Goal: Task Accomplishment & Management: Manage account settings

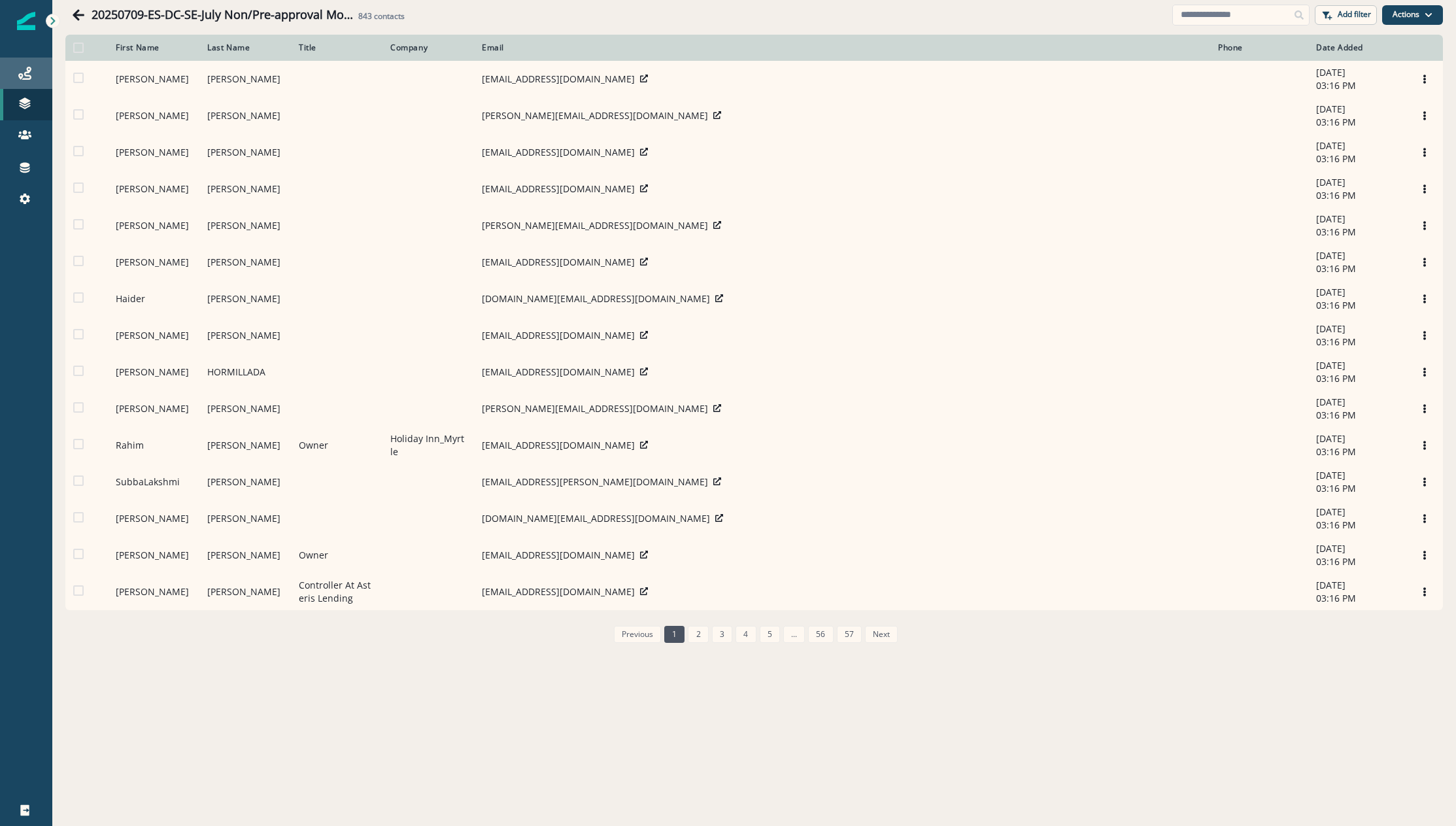
click at [31, 75] on div "Journeys" at bounding box center [26, 73] width 42 height 16
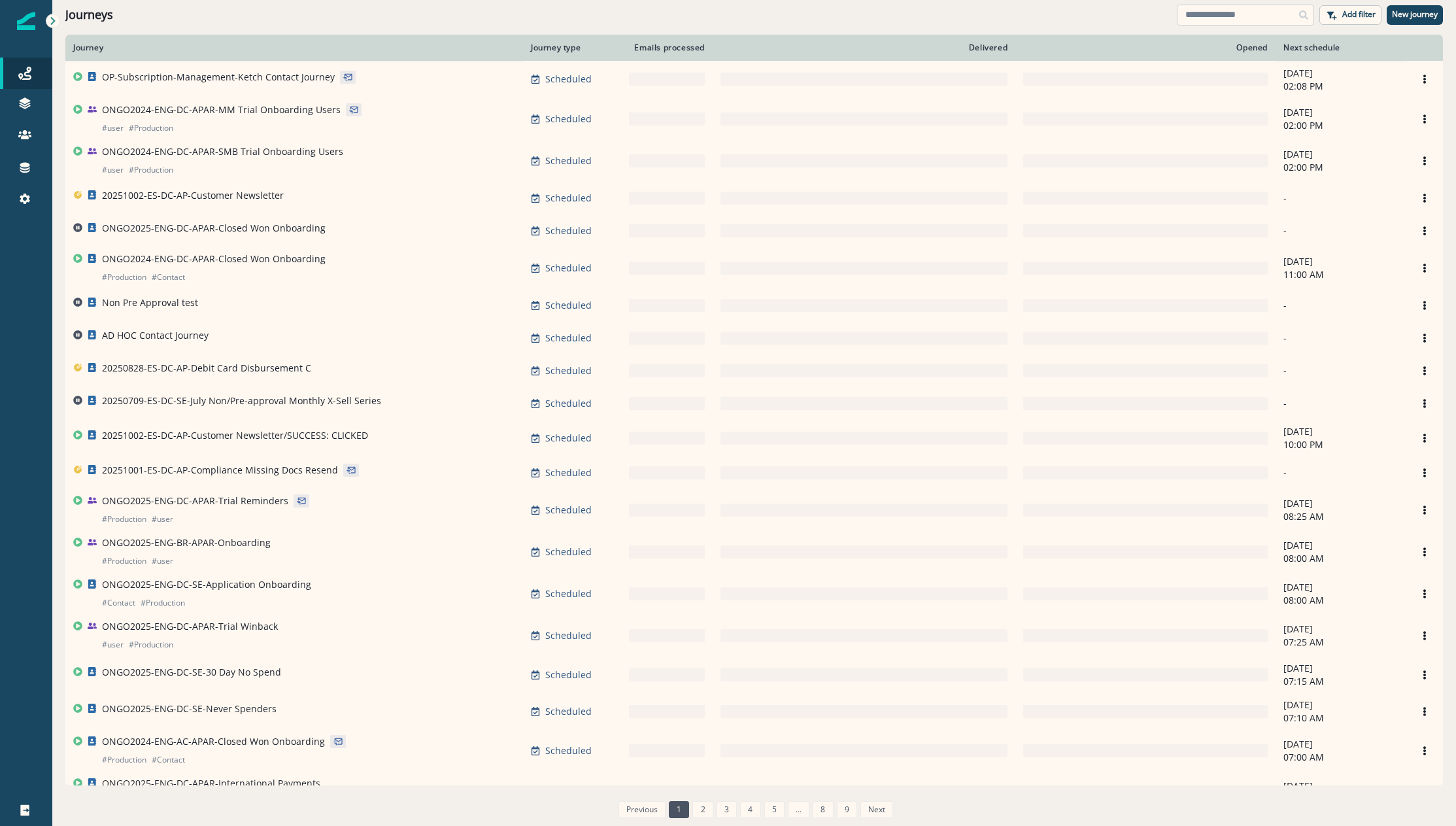
click at [1225, 6] on input at bounding box center [1245, 14] width 137 height 21
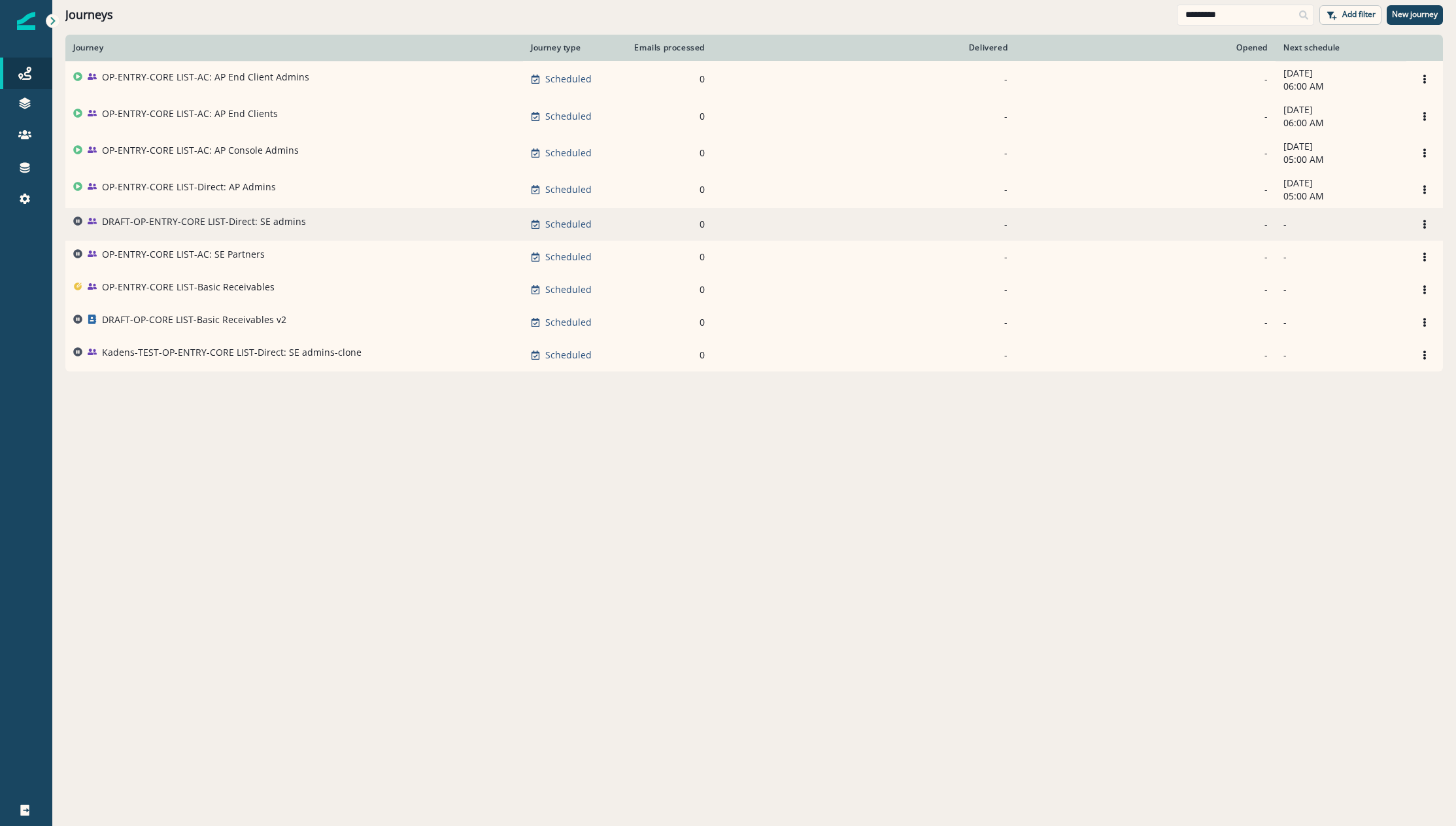
type input "*********"
click at [227, 227] on p "DRAFT-OP-ENTRY-CORE LIST-Direct: SE admins" at bounding box center [204, 222] width 204 height 13
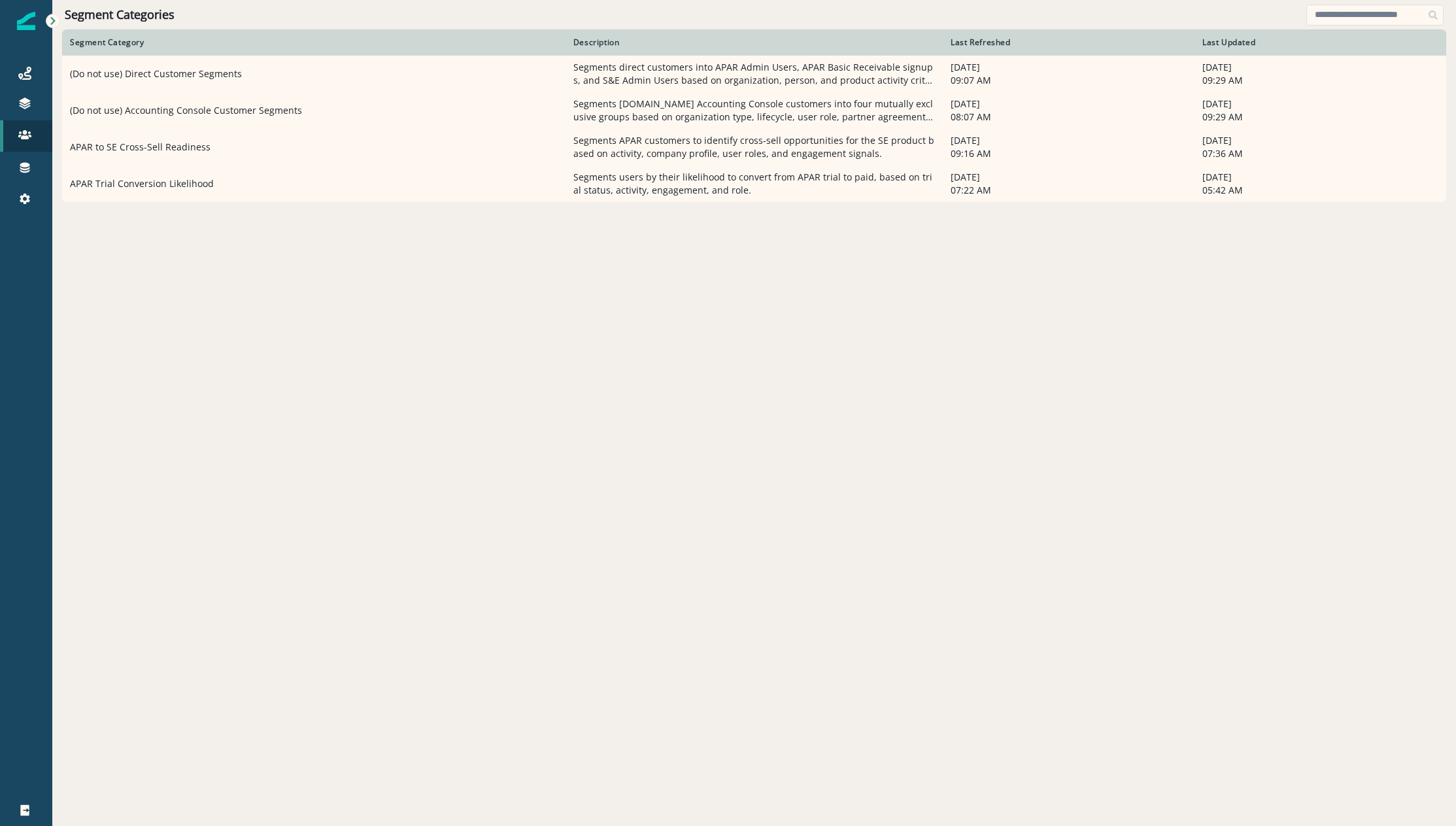
drag, startPoint x: 1024, startPoint y: 715, endPoint x: 995, endPoint y: 714, distance: 29.0
click at [1024, 715] on div "Segment Category Description Last Refreshed Last Updated (Do not use) Direct Cu…" at bounding box center [754, 424] width 1384 height 790
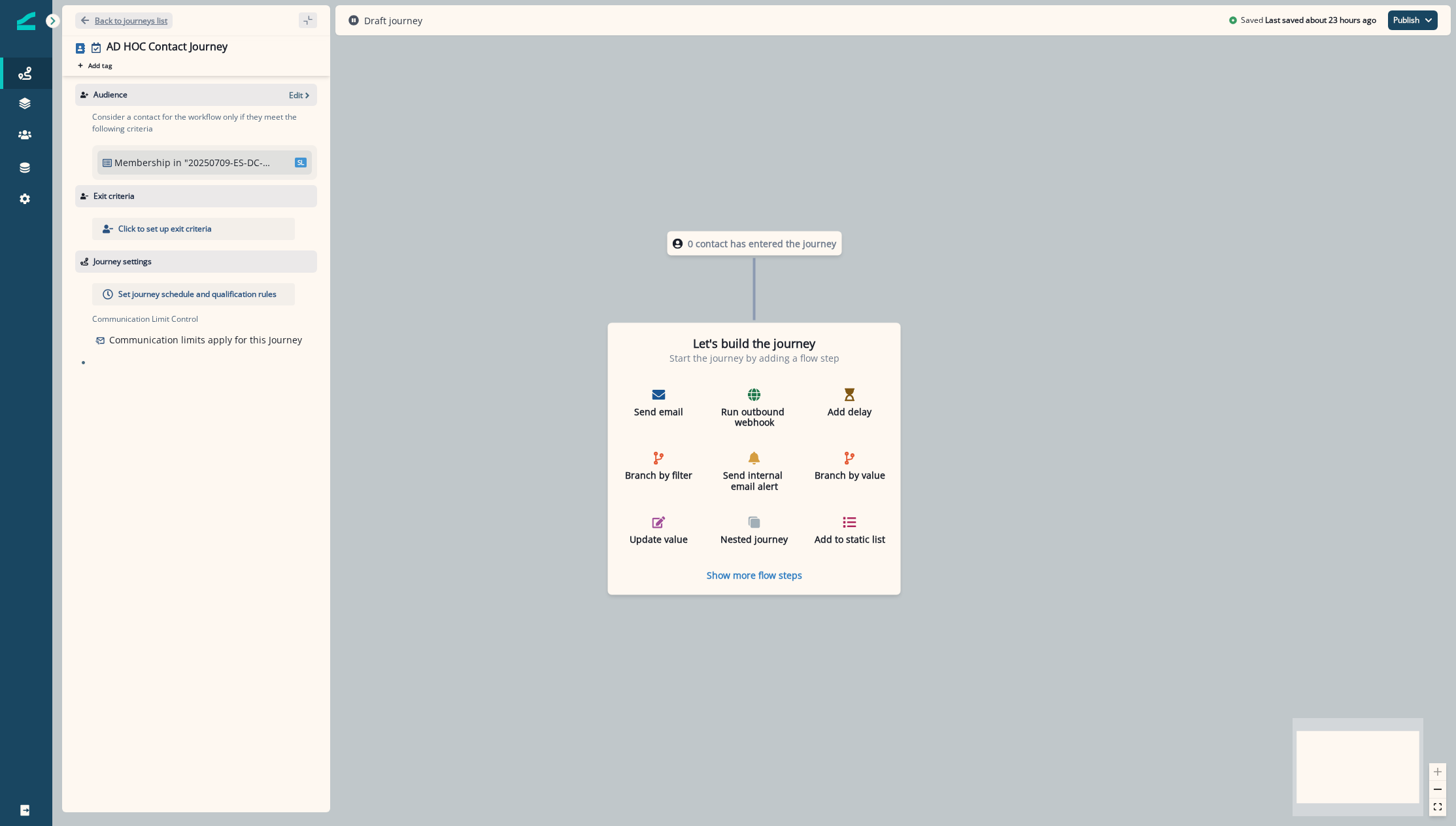
click at [121, 17] on p "Back to journeys list" at bounding box center [131, 21] width 72 height 11
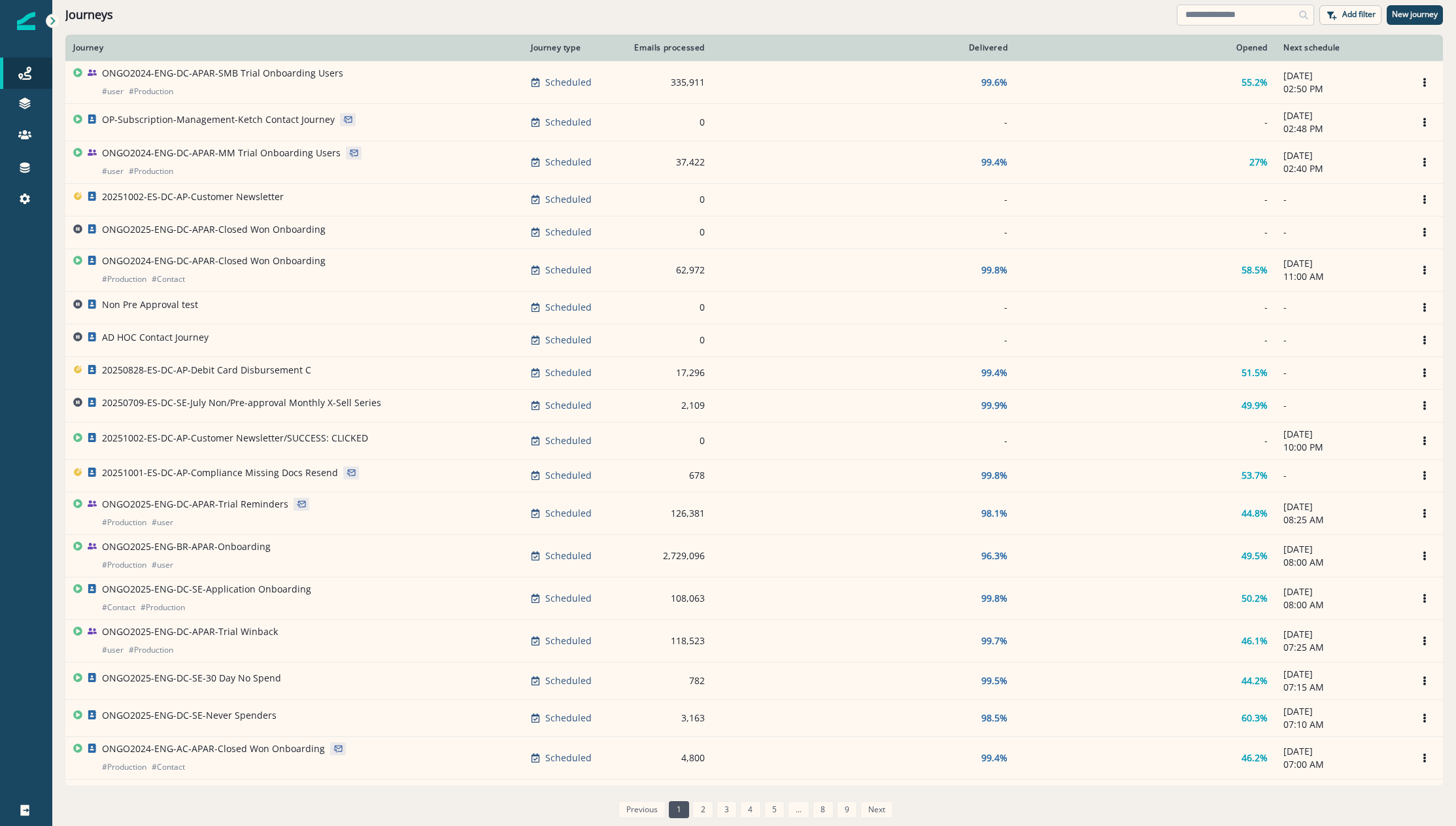
click at [1220, 15] on input at bounding box center [1245, 14] width 137 height 21
type input "******"
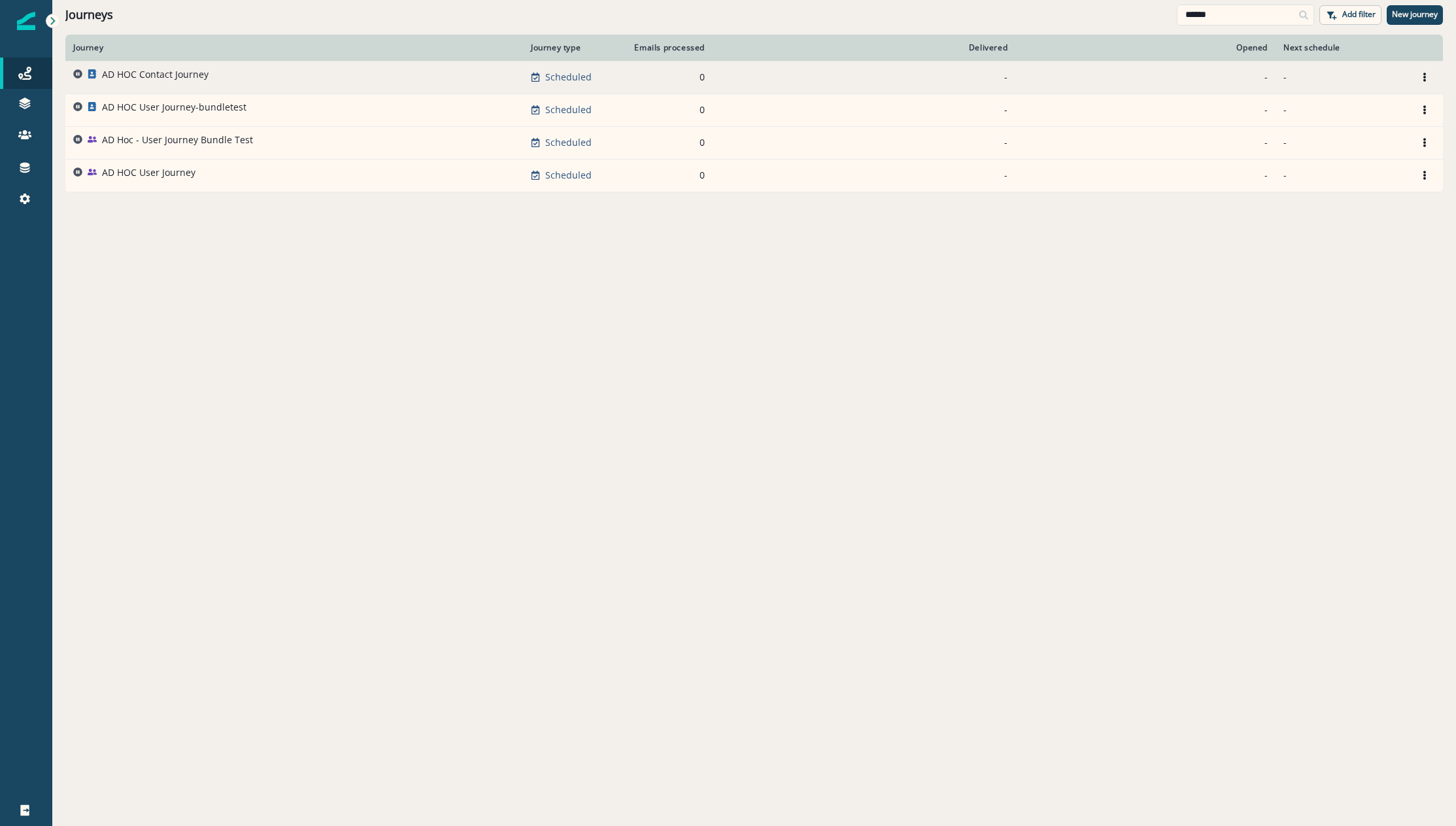
click at [159, 82] on div "AD HOC Contact Journey" at bounding box center [155, 77] width 106 height 18
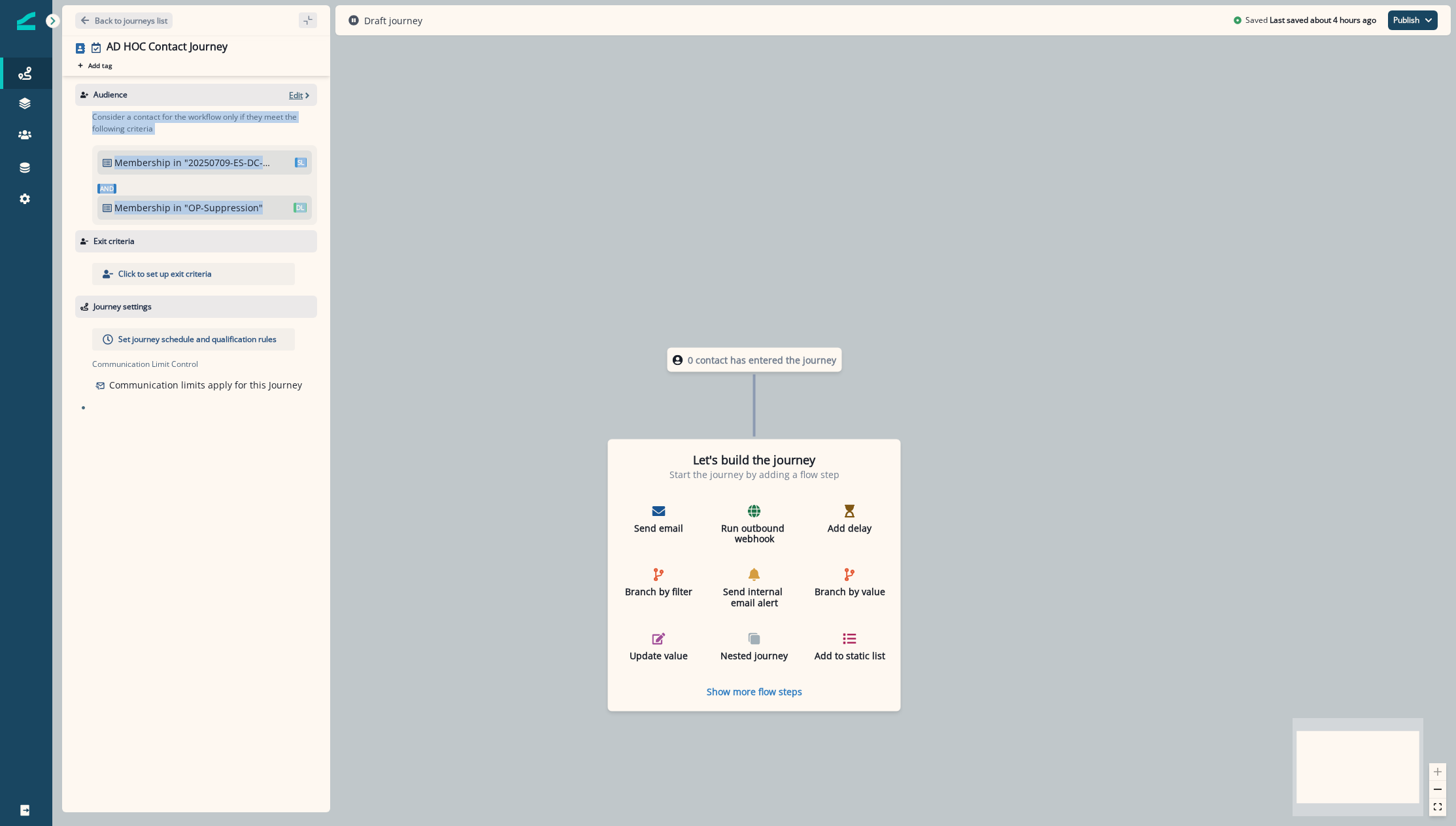
click at [298, 98] on p "Edit" at bounding box center [295, 95] width 13 height 11
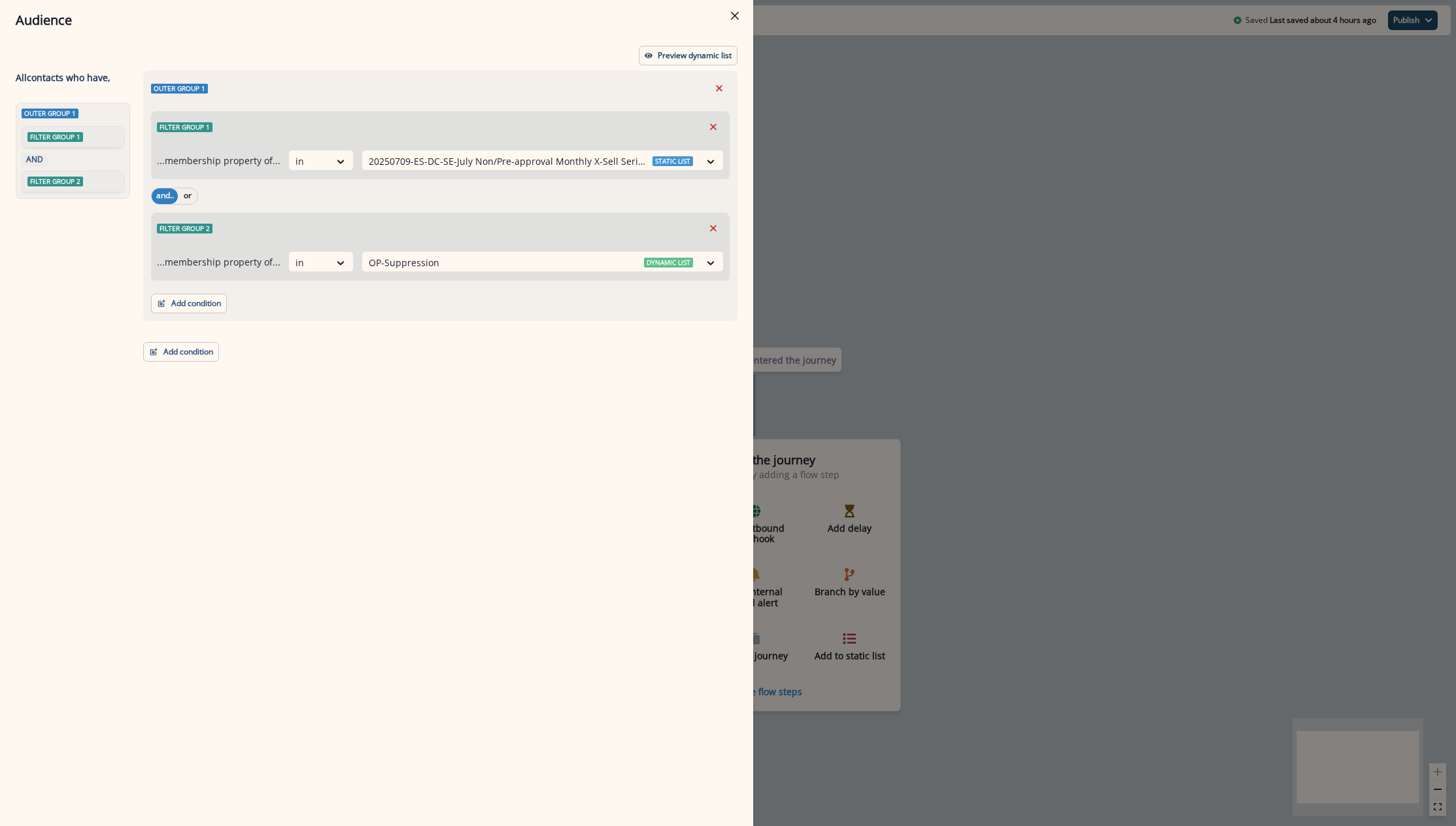
click at [283, 29] on div "Audience" at bounding box center [376, 21] width 722 height 20
click at [182, 363] on div "Outer group 1 Filter group 1 ...membership property of... in 20250709-ES-DC-SE-…" at bounding box center [437, 424] width 602 height 707
click at [190, 352] on button "Add condition" at bounding box center [181, 352] width 76 height 20
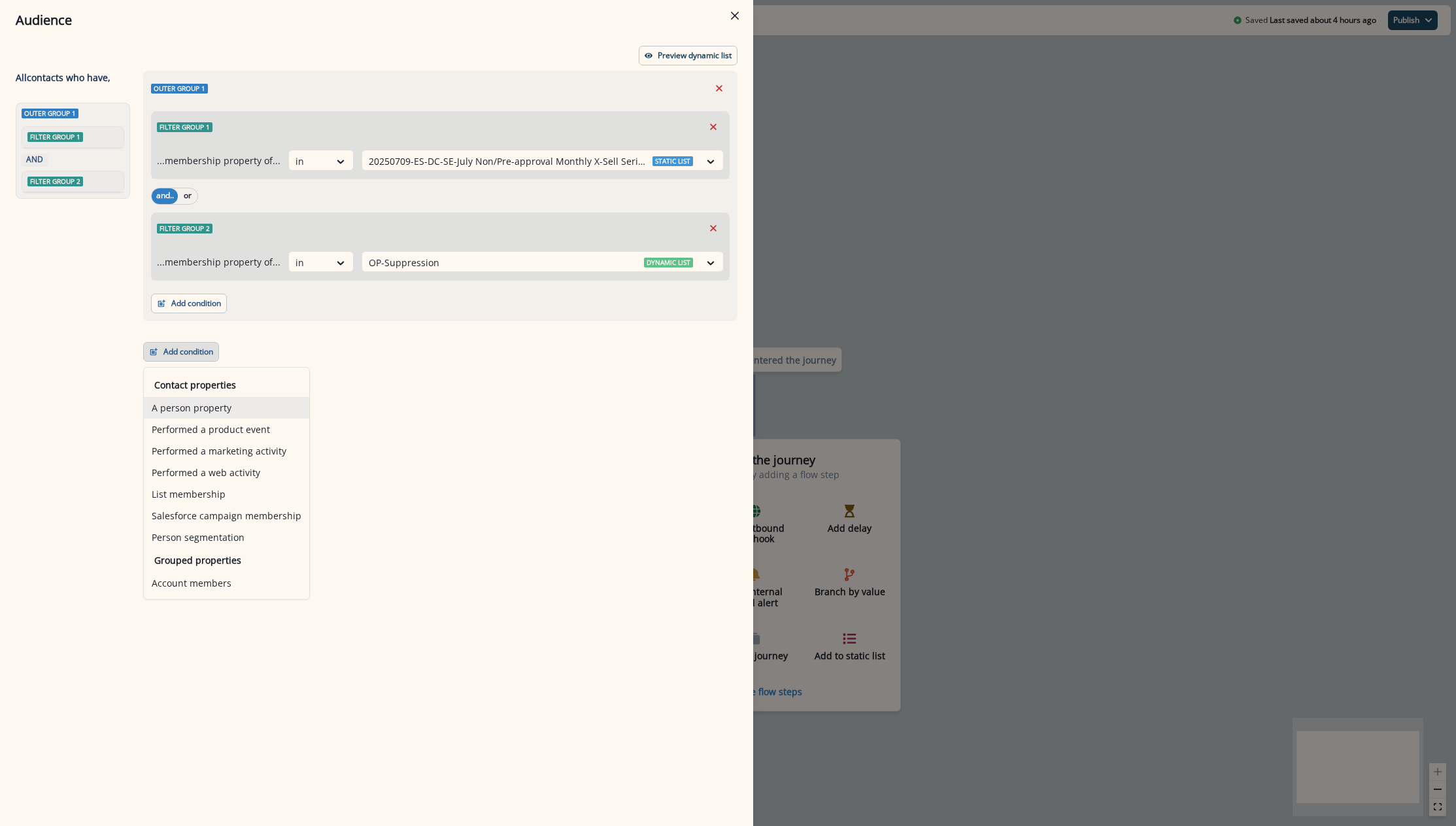
click at [242, 408] on button "A person property" at bounding box center [226, 408] width 165 height 21
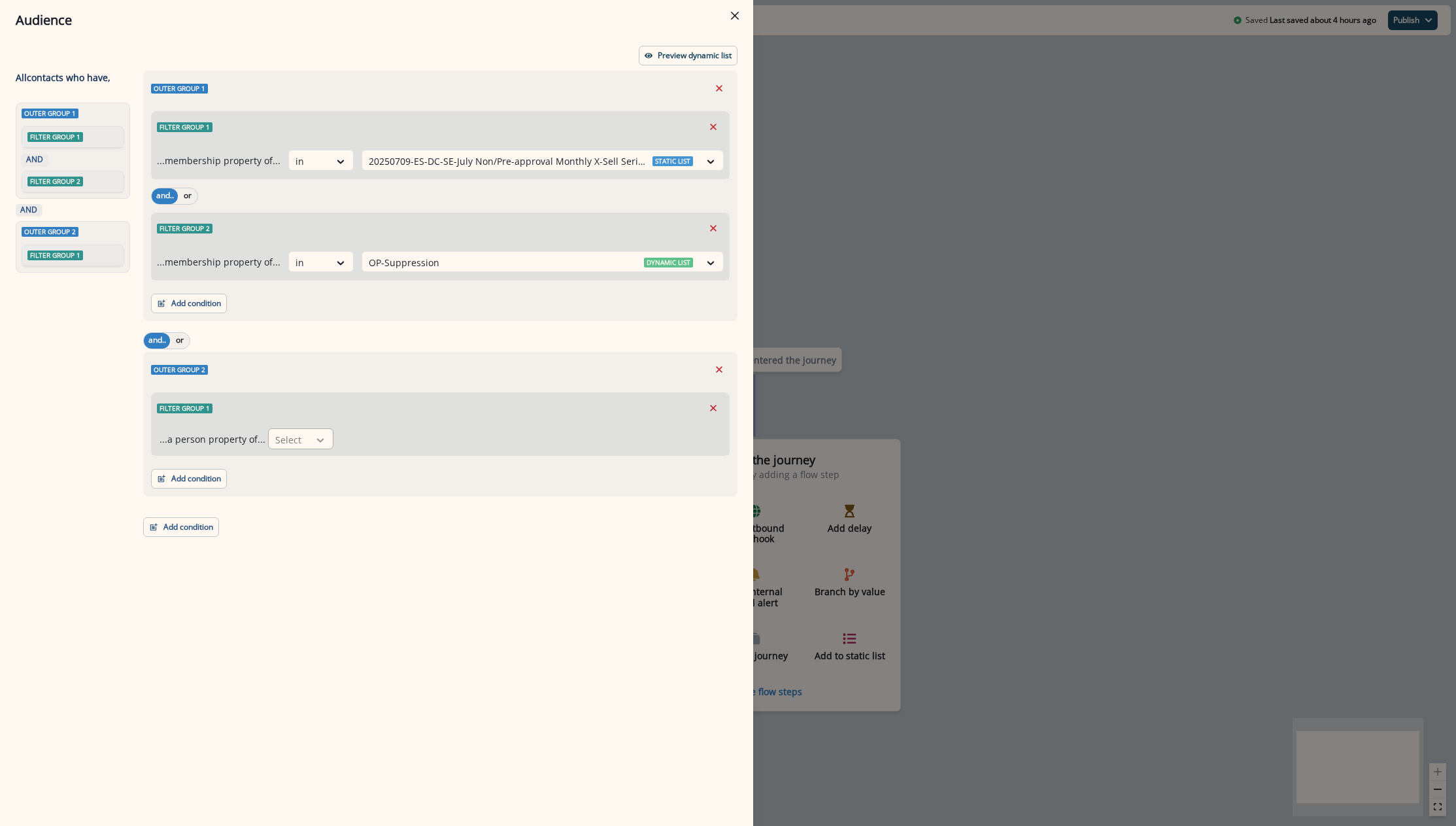
click at [310, 441] on div at bounding box center [320, 440] width 22 height 13
click at [277, 435] on div at bounding box center [289, 440] width 28 height 16
type input "****"
click at [277, 473] on div "PACT ID" at bounding box center [297, 469] width 65 height 24
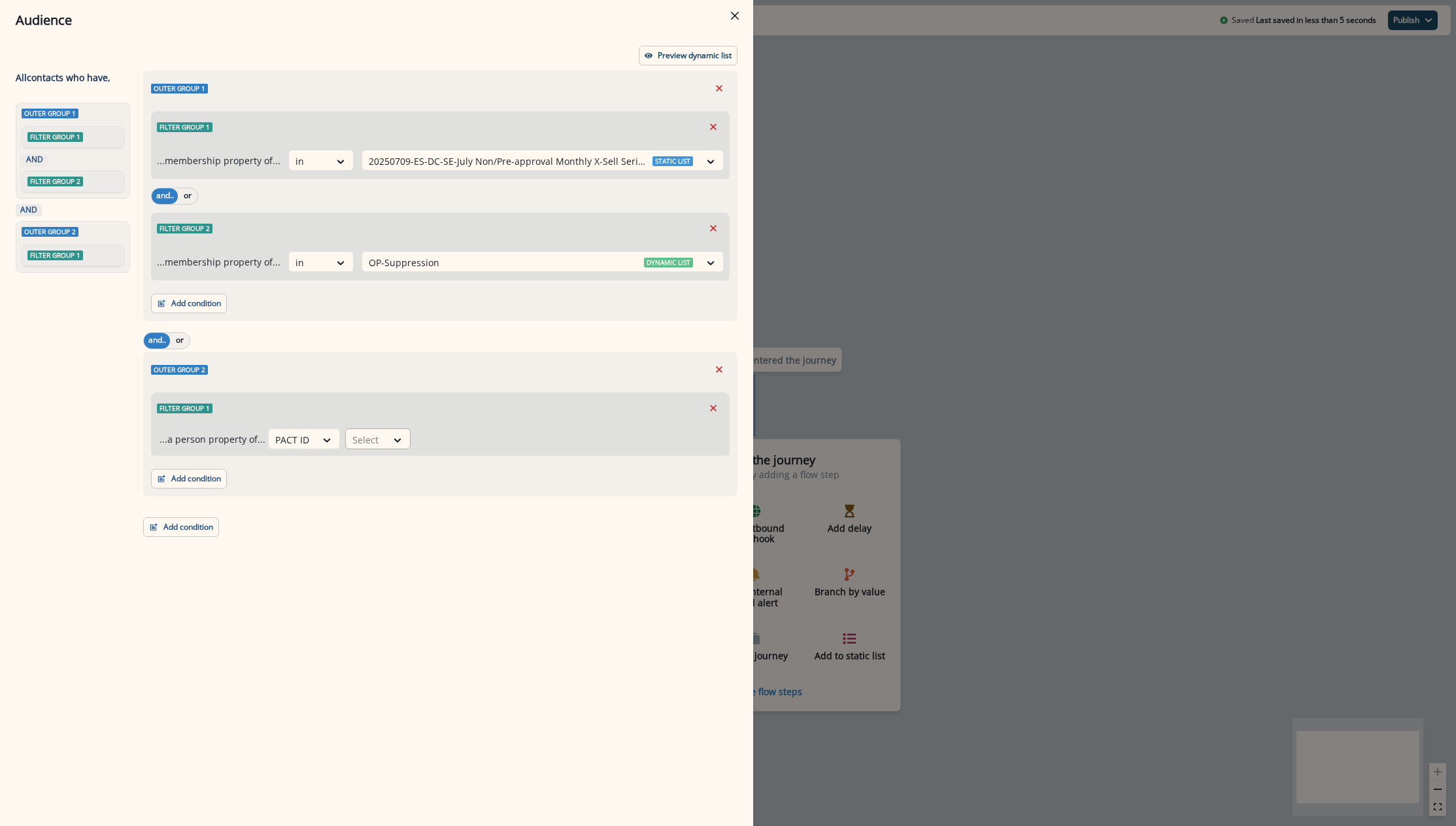
click at [360, 434] on div at bounding box center [366, 440] width 28 height 16
type input "*"
click at [546, 727] on div "Outer group 1 Filter group 1 ...membership property of... in 20250709-ES-DC-SE-…" at bounding box center [437, 424] width 602 height 707
click at [382, 453] on div "...a person property of... PACT ID Select" at bounding box center [440, 439] width 577 height 32
click at [383, 452] on div "...a person property of... PACT ID Select" at bounding box center [440, 439] width 577 height 32
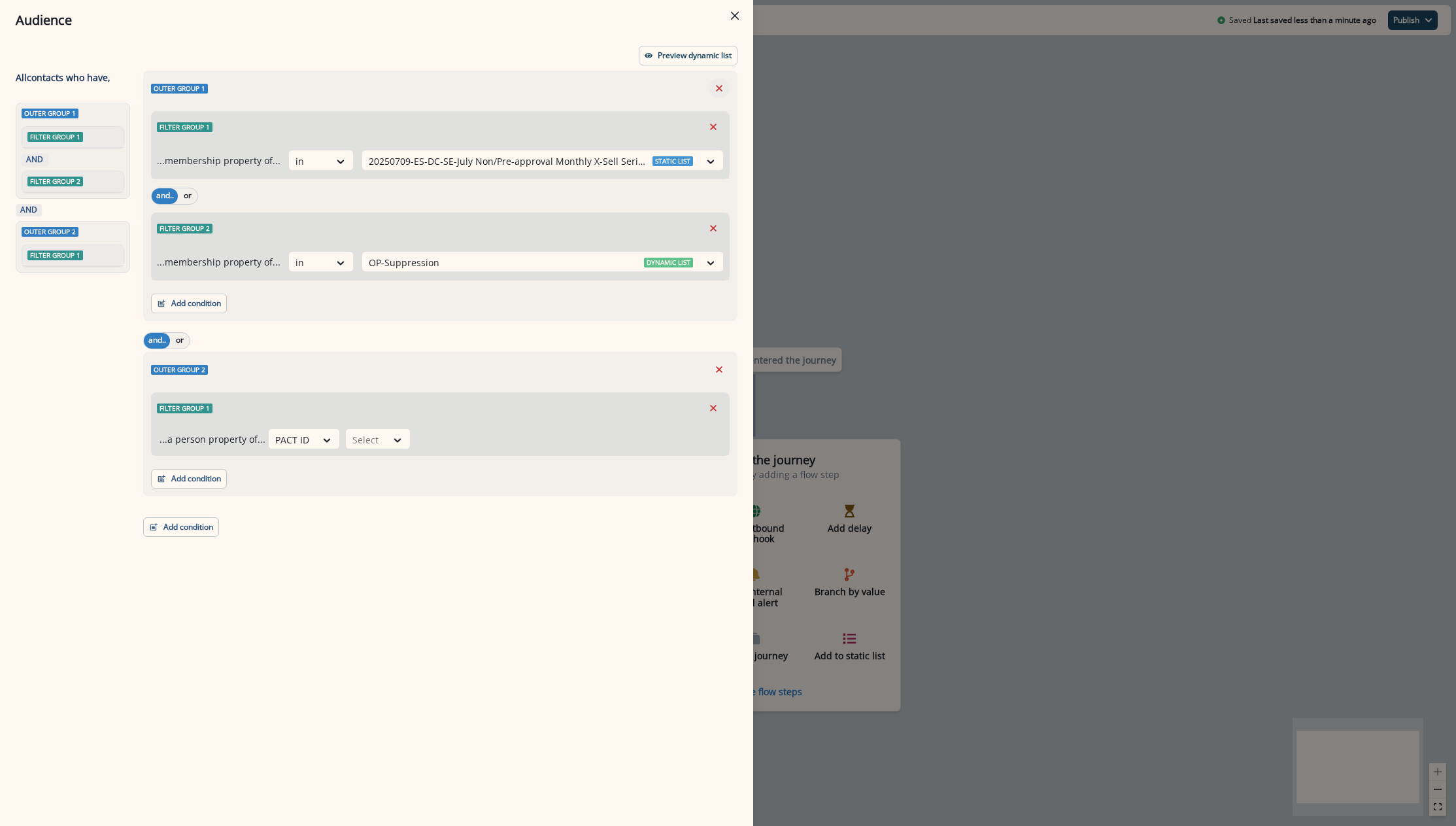
click at [723, 85] on icon "Remove" at bounding box center [719, 88] width 12 height 12
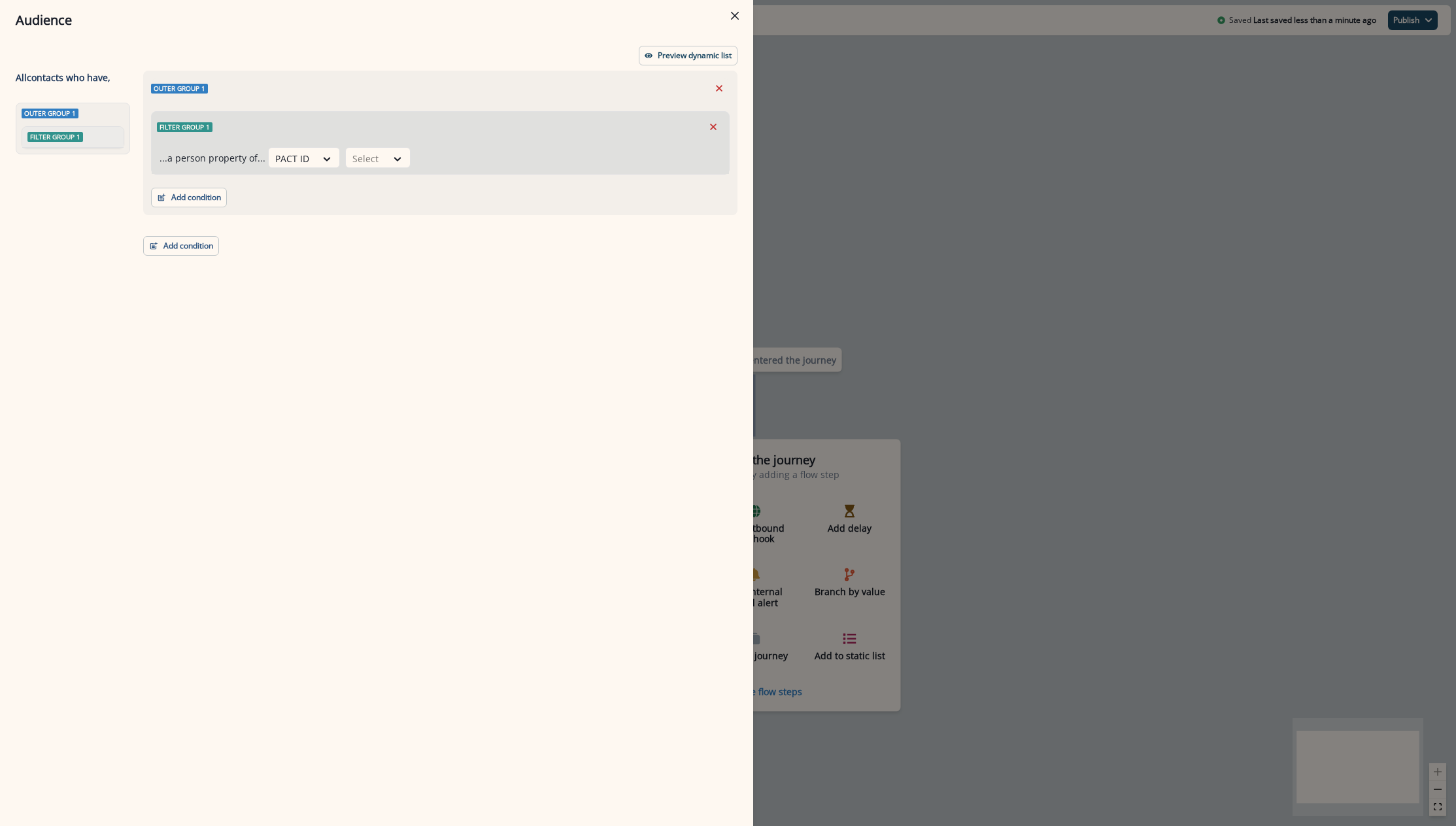
click at [359, 136] on div "Filter group 1" at bounding box center [440, 126] width 577 height 30
click at [392, 160] on icon at bounding box center [398, 159] width 12 height 13
click at [392, 161] on icon at bounding box center [398, 159] width 12 height 13
click at [395, 161] on icon at bounding box center [398, 159] width 12 height 13
click at [403, 217] on div "not blank" at bounding box center [393, 212] width 103 height 24
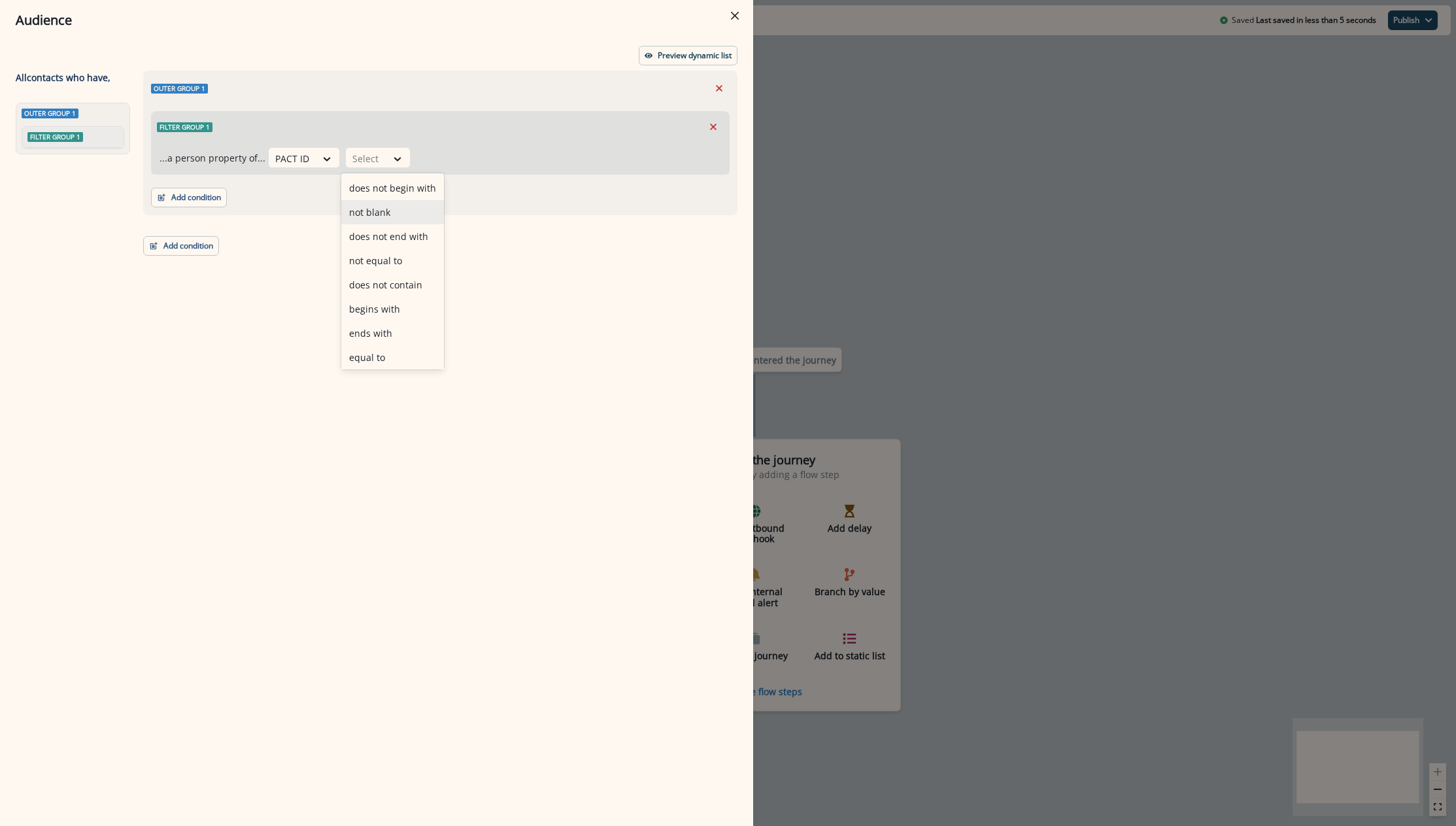
click at [403, 207] on div "Add condition Contact properties A person property Performed a product event Pe…" at bounding box center [440, 191] width 579 height 33
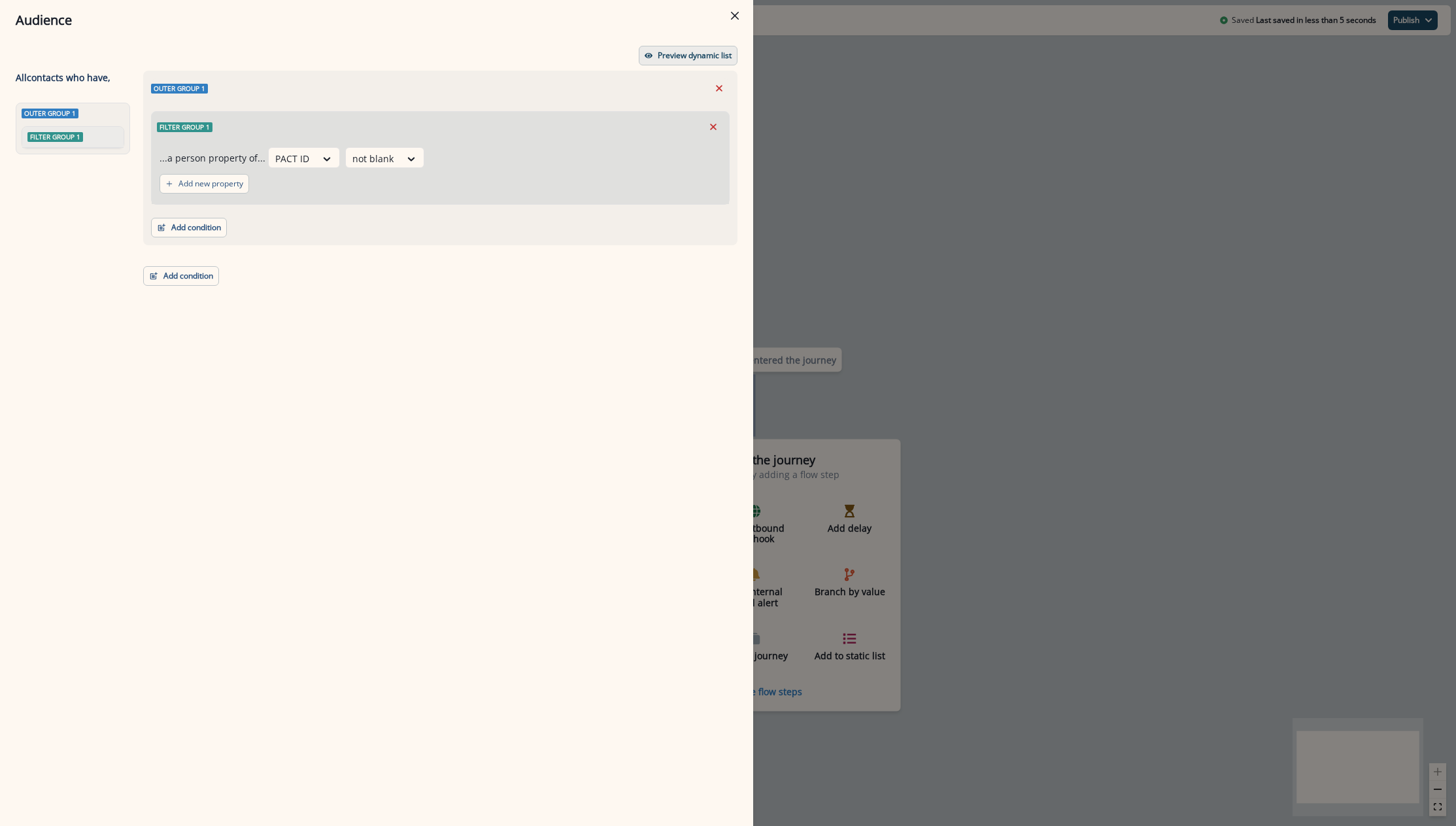
click at [677, 57] on p "Preview dynamic list" at bounding box center [694, 55] width 74 height 9
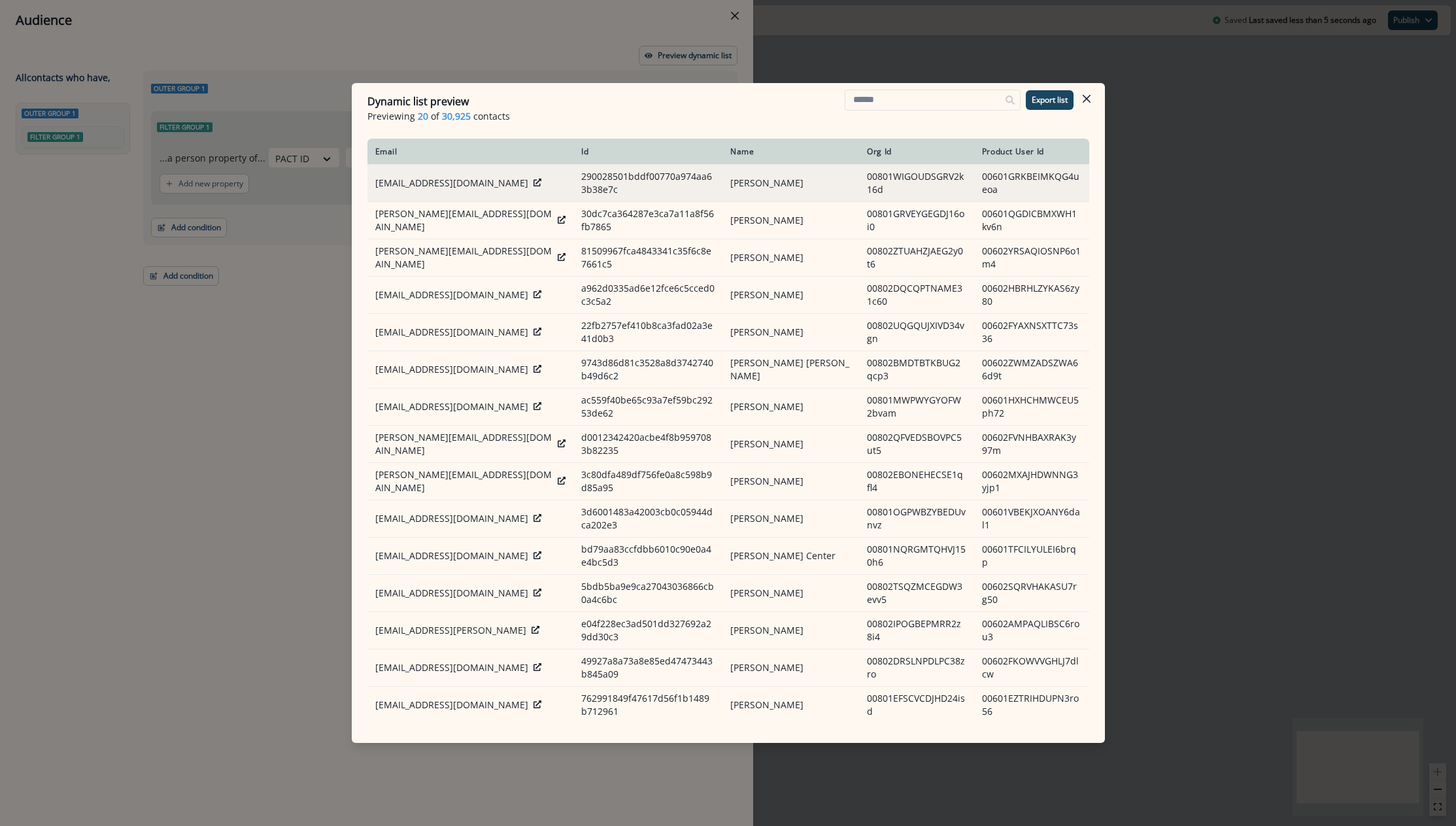
click at [533, 183] on icon at bounding box center [537, 182] width 8 height 8
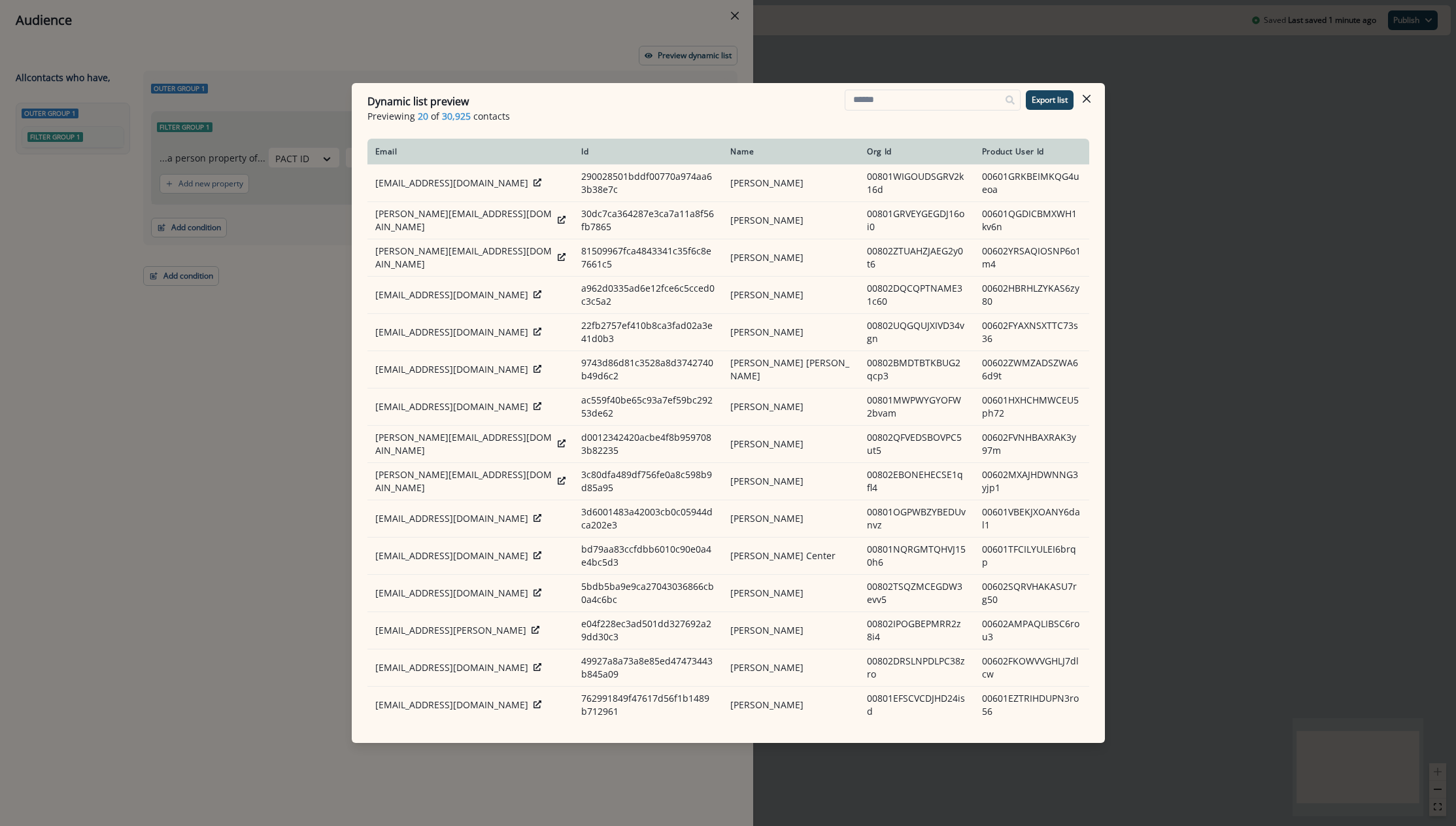
click at [1166, 286] on div "Dynamic list preview Previewing 20 of 30,925 contacts Export list Email Id Name…" at bounding box center [728, 413] width 1456 height 826
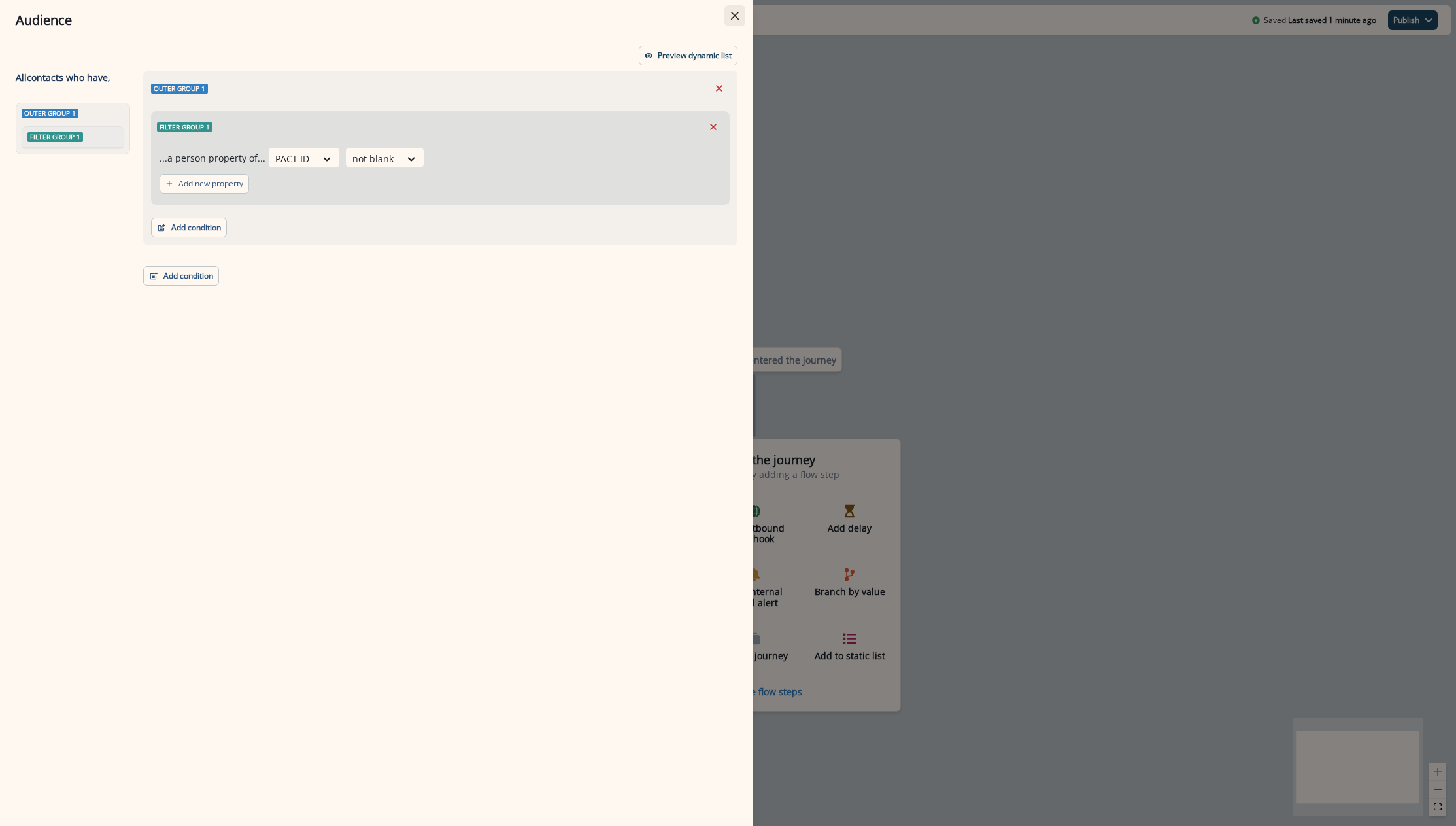
click at [735, 19] on icon "Close" at bounding box center [735, 16] width 8 height 8
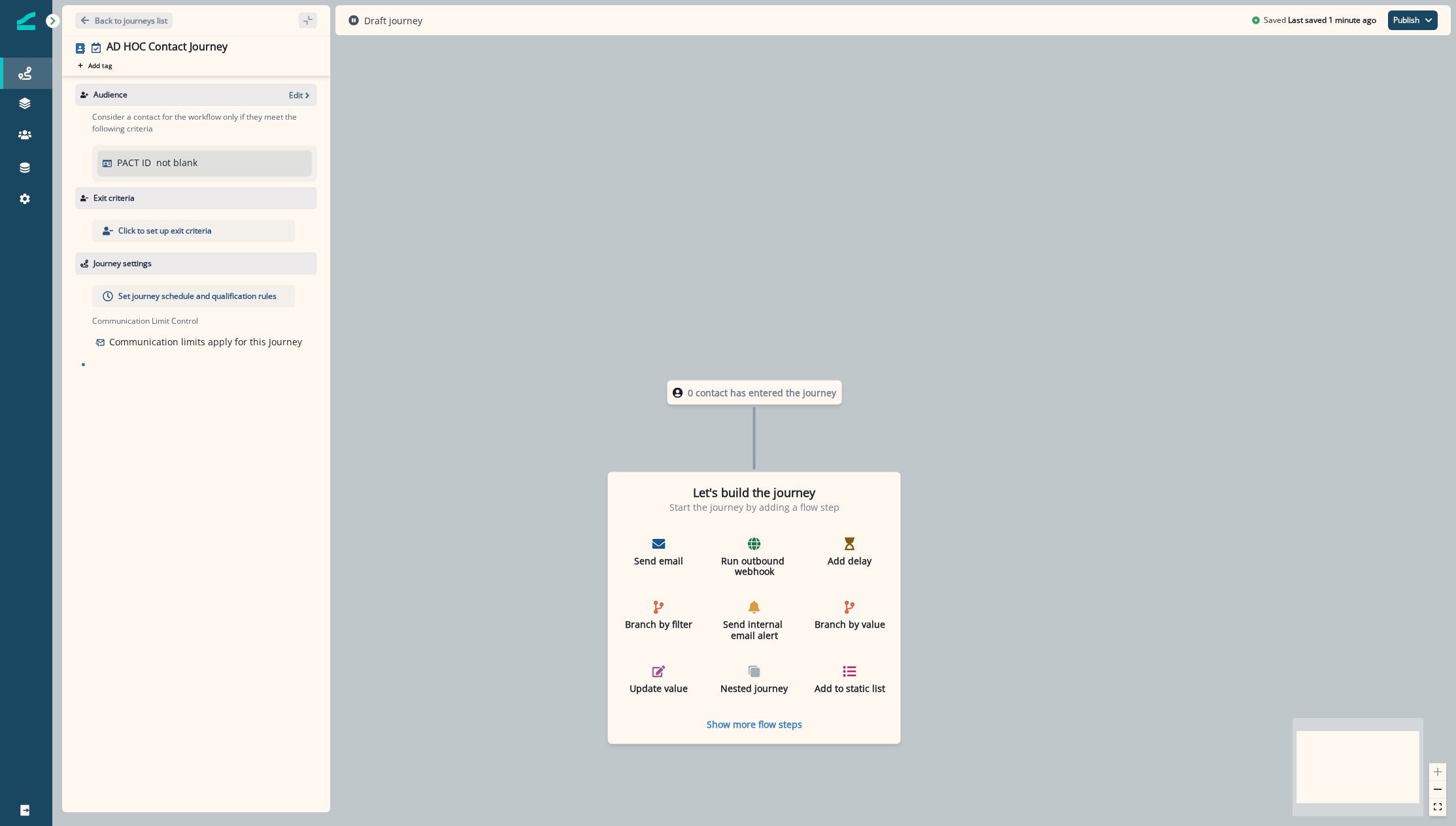
click at [21, 75] on icon at bounding box center [25, 73] width 13 height 13
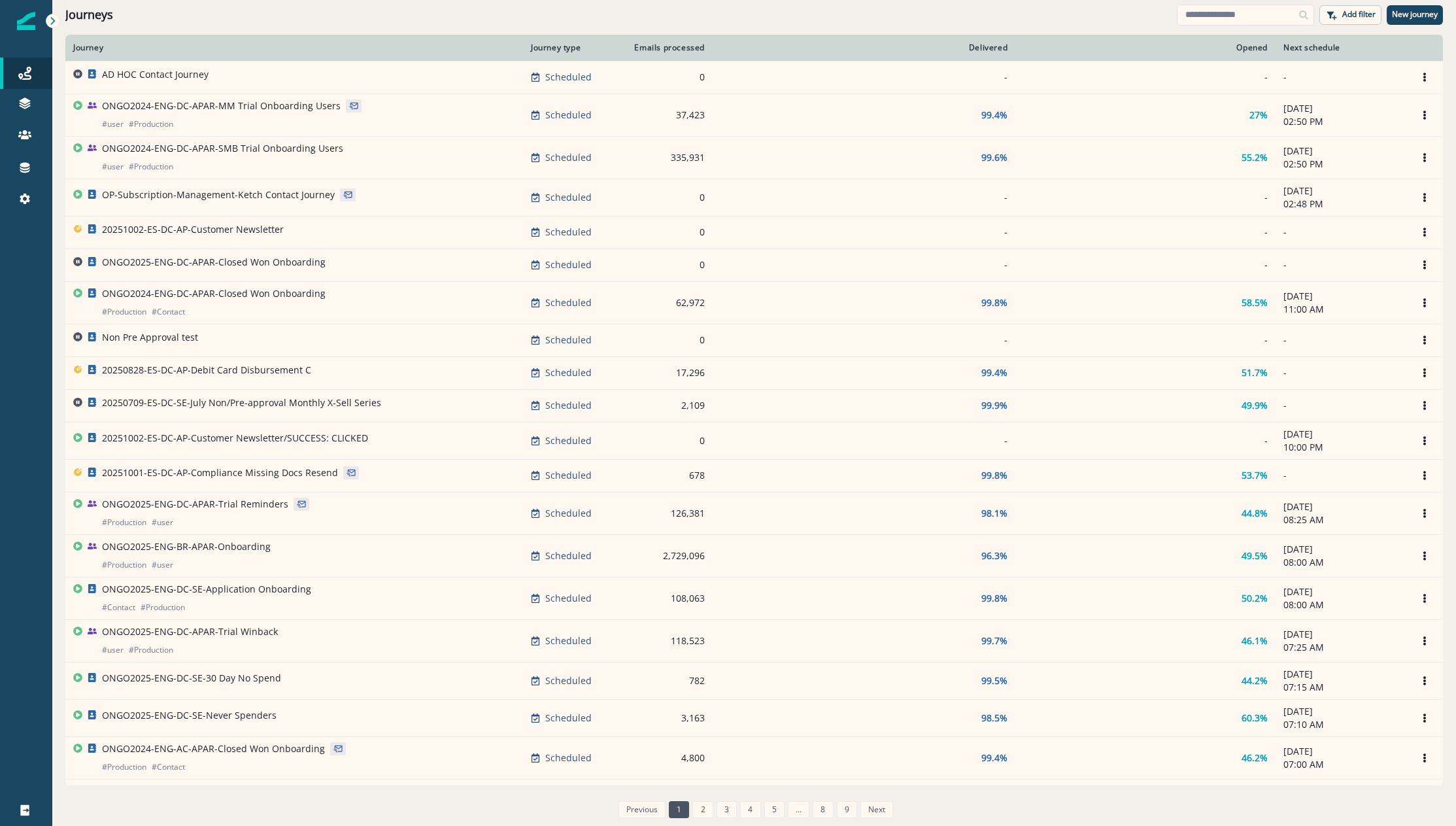
scroll to position [420, 0]
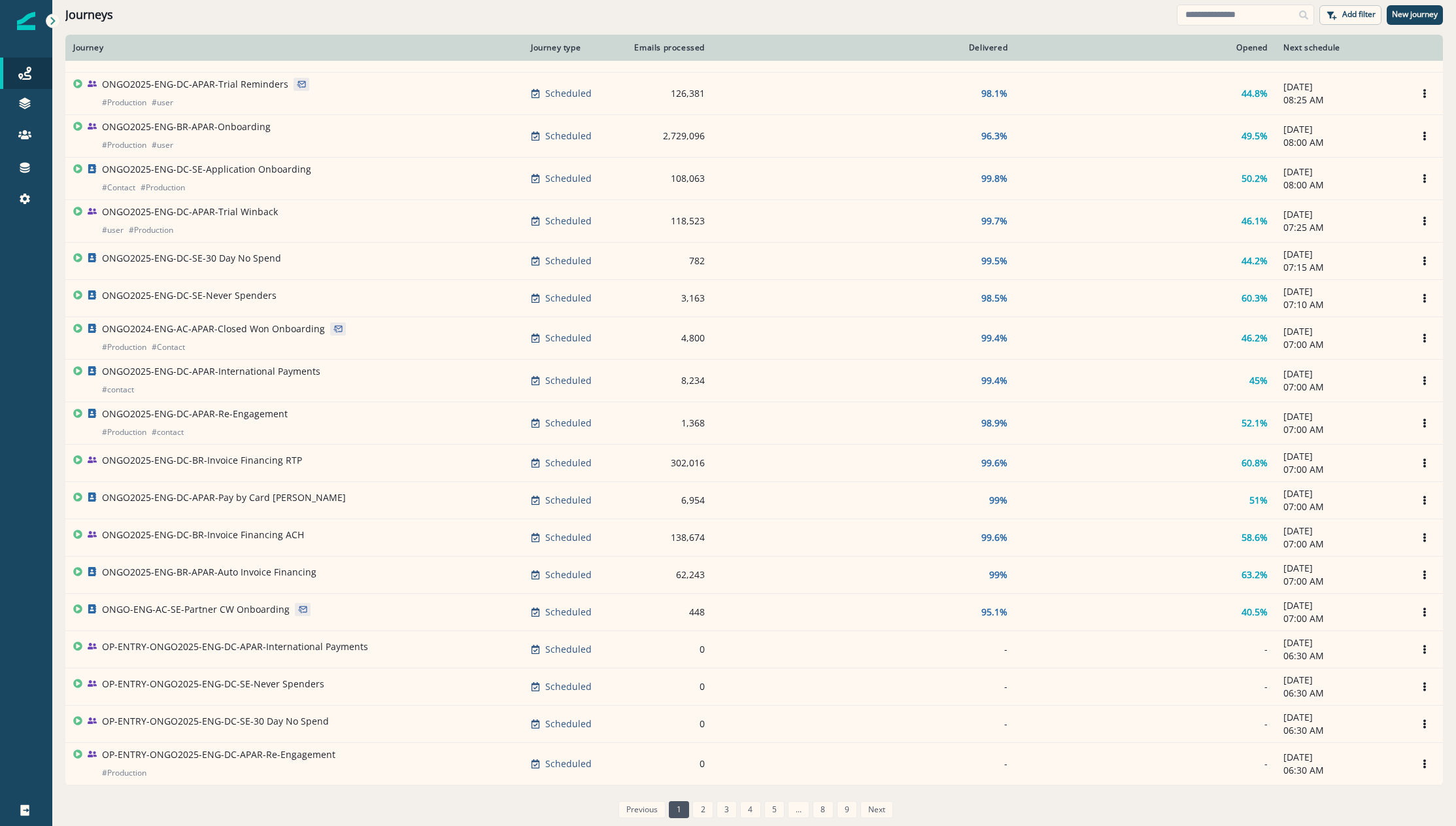
click at [1196, 3] on div "Journeys Add filter New journey" at bounding box center [754, 14] width 1403 height 29
click at [1191, 26] on div "Journeys Add filter New journey" at bounding box center [754, 14] width 1403 height 29
click at [1205, 17] on input at bounding box center [1245, 14] width 137 height 21
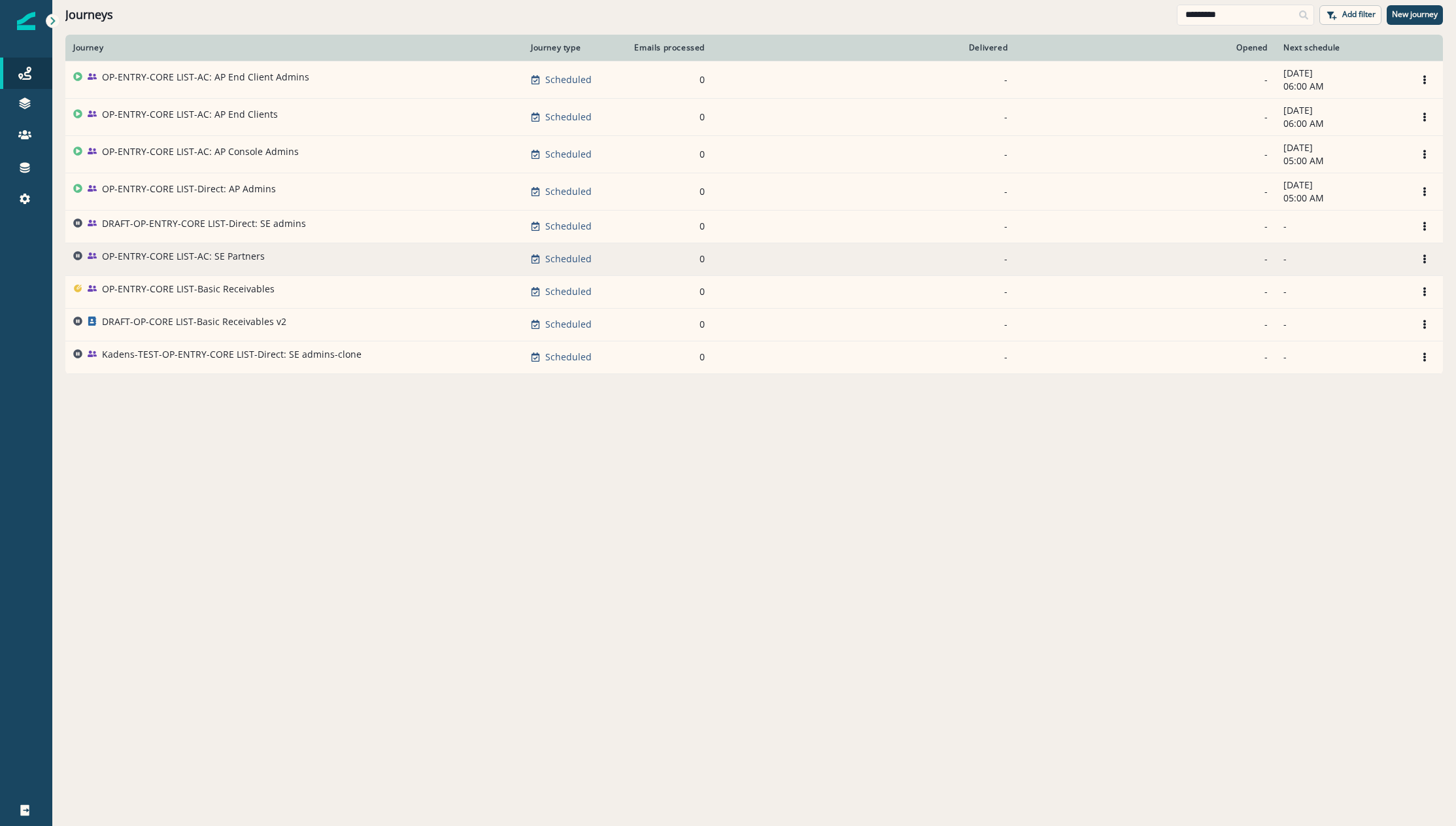
type input "*********"
click at [219, 264] on div "OP-ENTRY-CORE LIST-AC: SE Partners" at bounding box center [183, 259] width 163 height 18
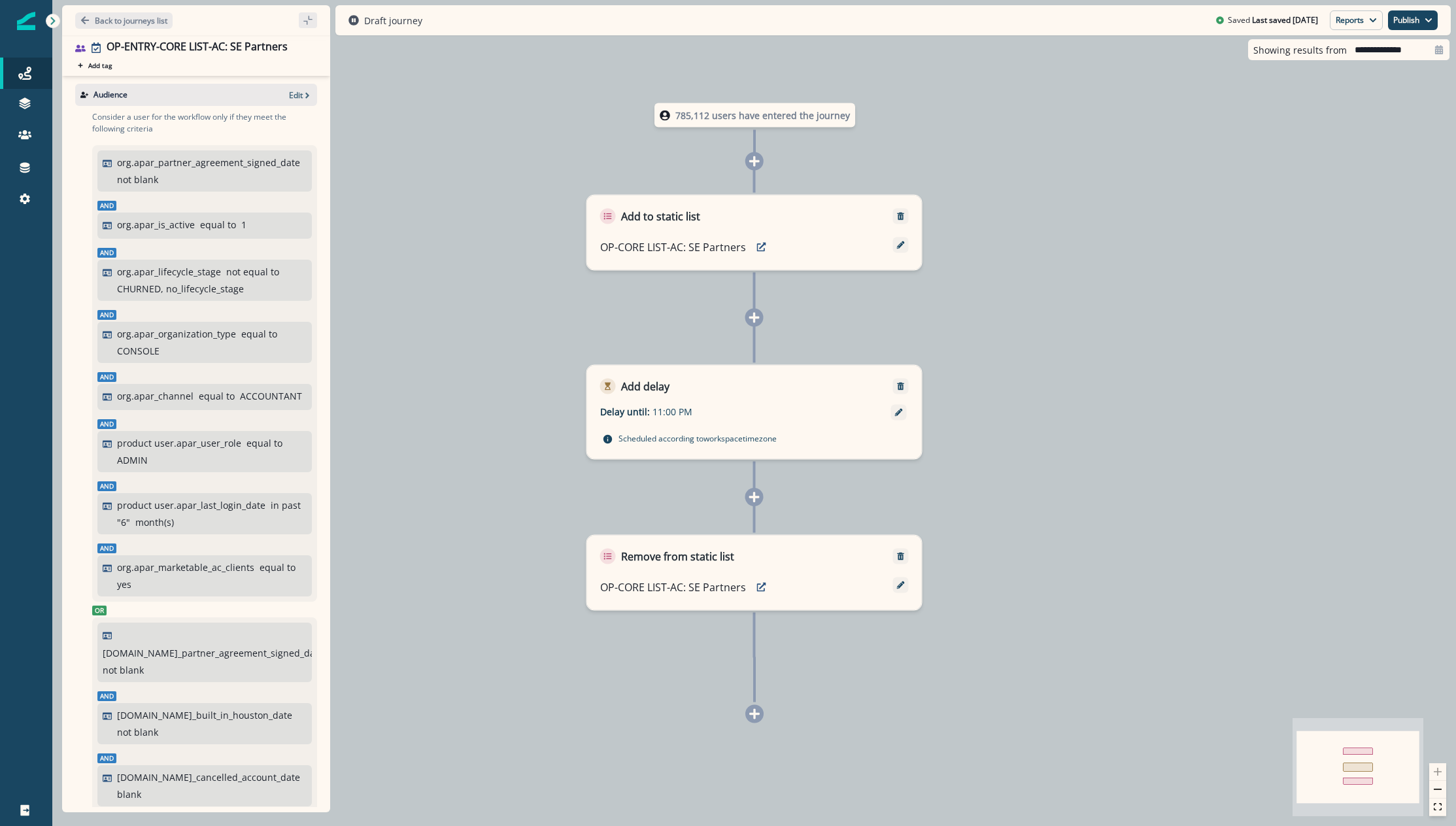
click at [277, 96] on div "Audience Edit" at bounding box center [196, 94] width 242 height 22
click at [289, 96] on p "Edit" at bounding box center [295, 95] width 13 height 11
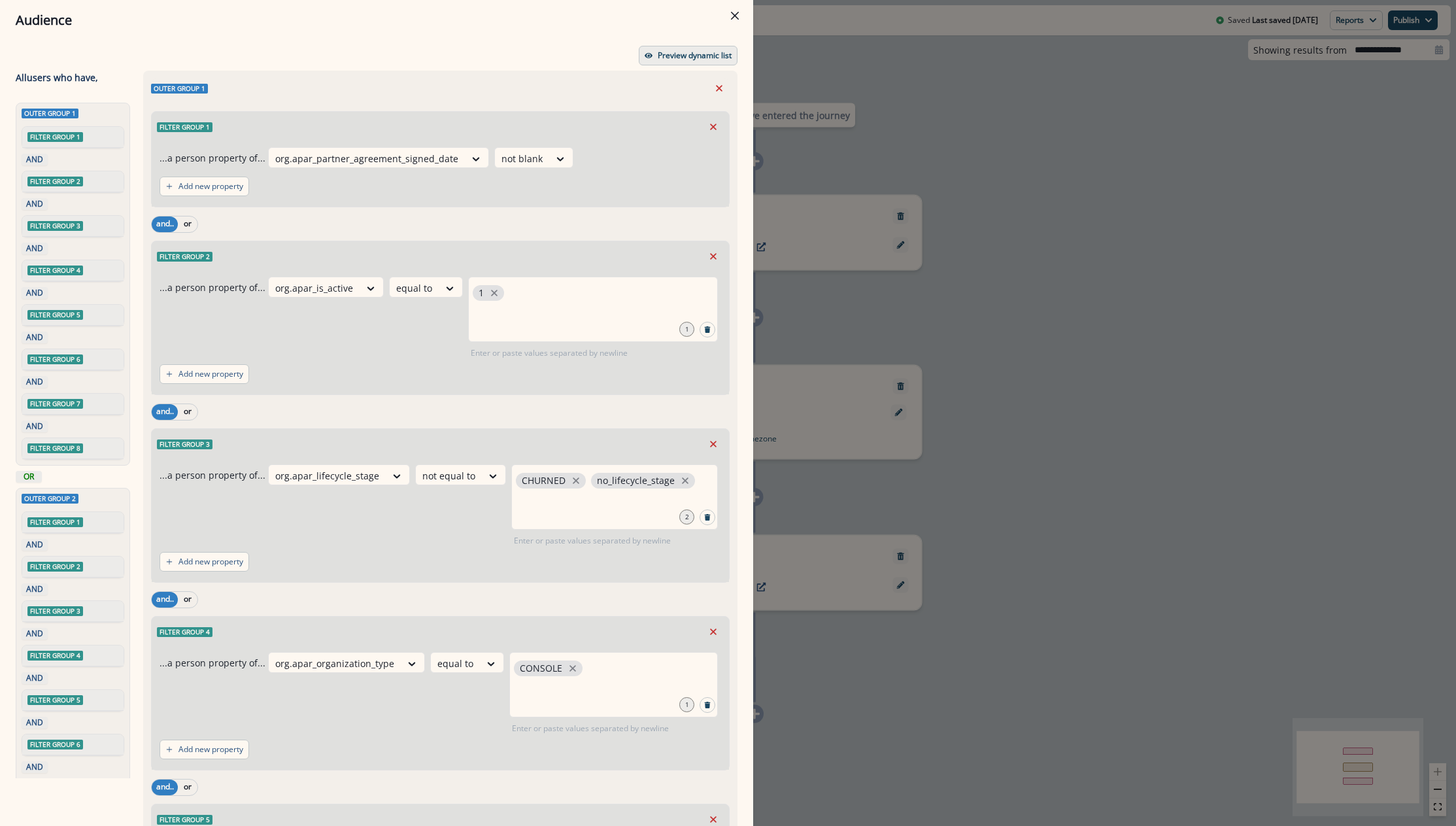
click at [659, 52] on p "Preview dynamic list" at bounding box center [694, 55] width 74 height 9
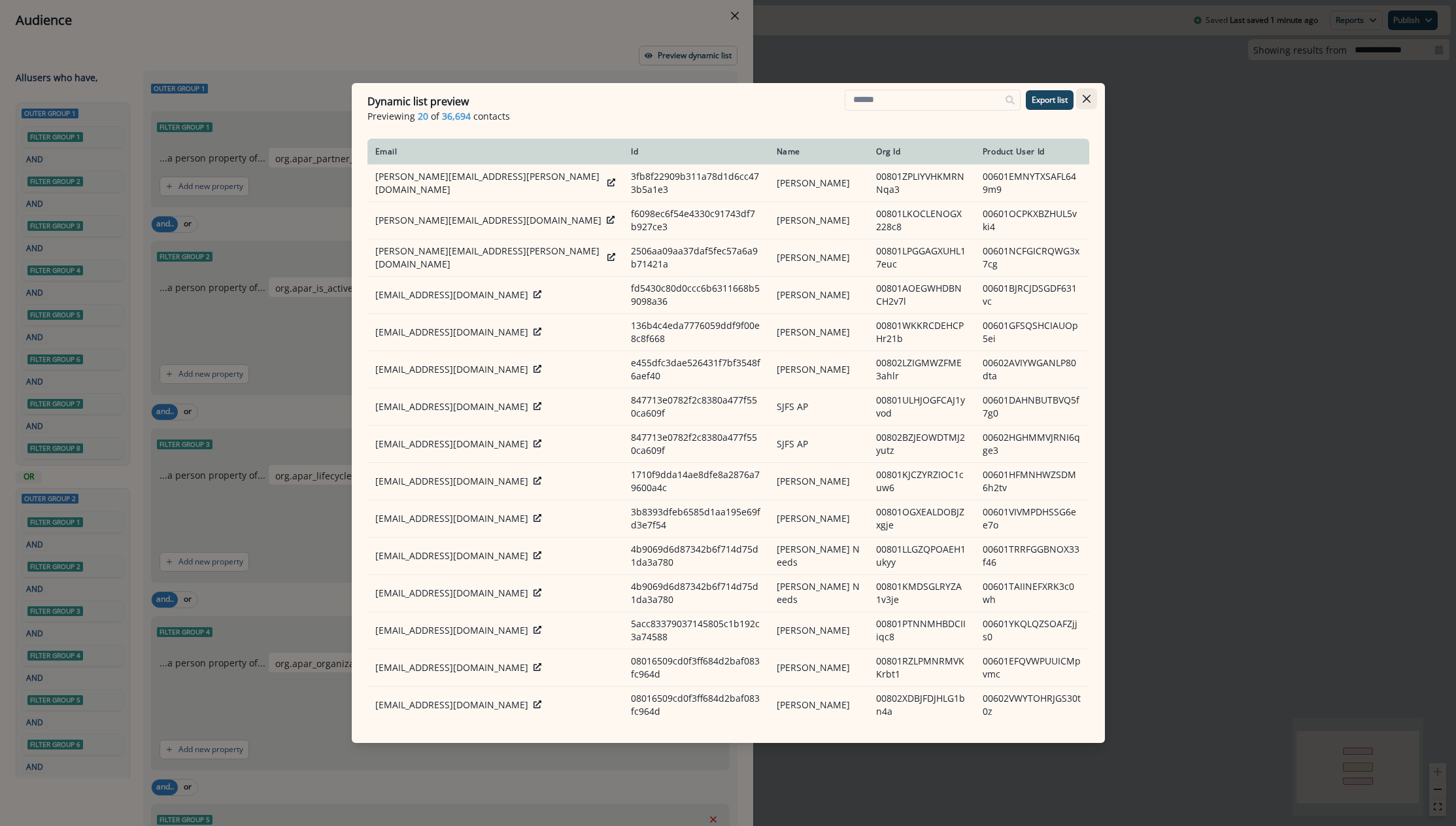
click at [1084, 98] on icon "Close" at bounding box center [1086, 99] width 8 height 8
click at [1084, 98] on div "Audience Preview dynamic list All user s who have, Outer group 1 Filter group 1…" at bounding box center [728, 413] width 1456 height 826
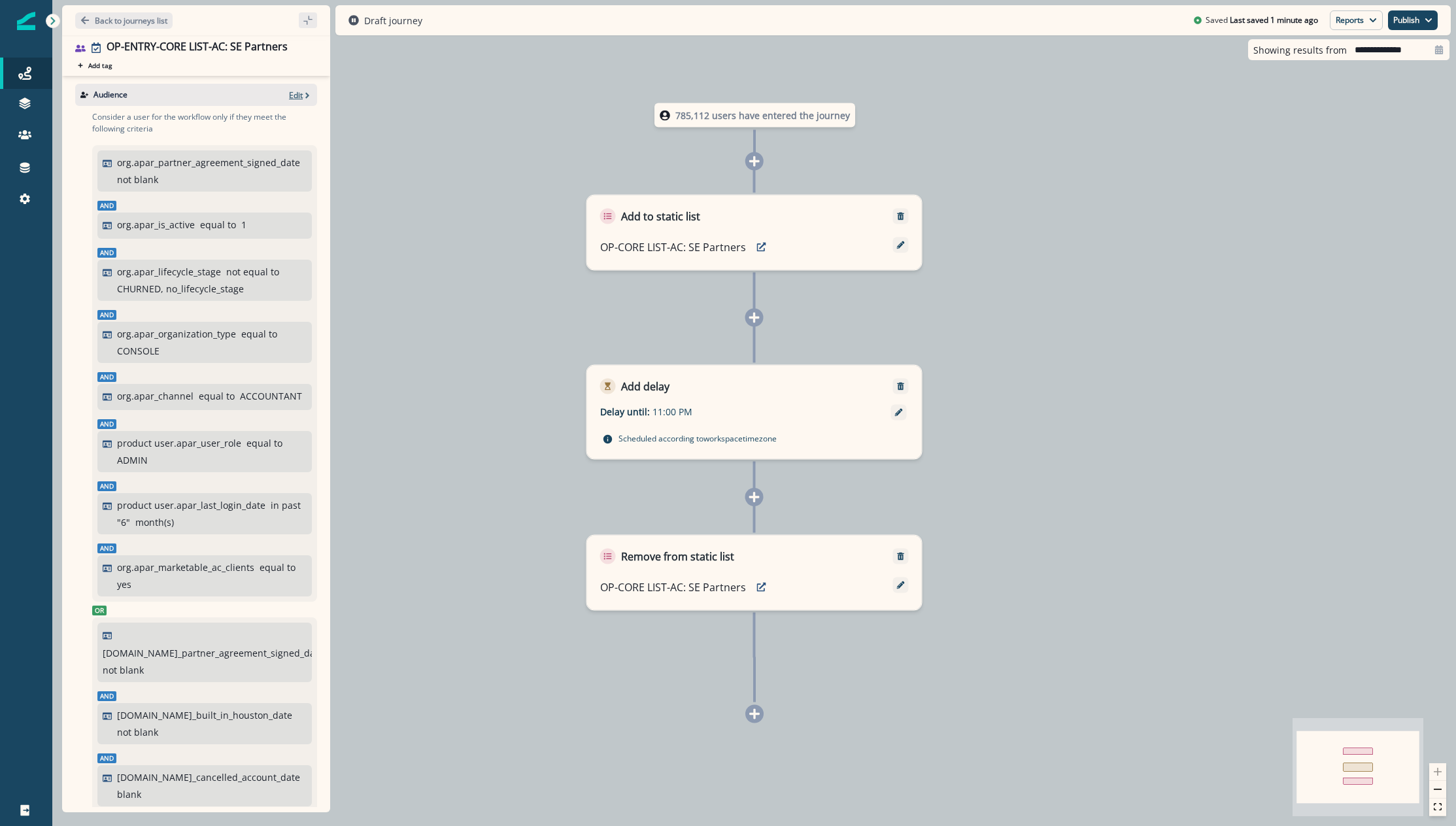
click at [302, 90] on span "button" at bounding box center [307, 95] width 9 height 10
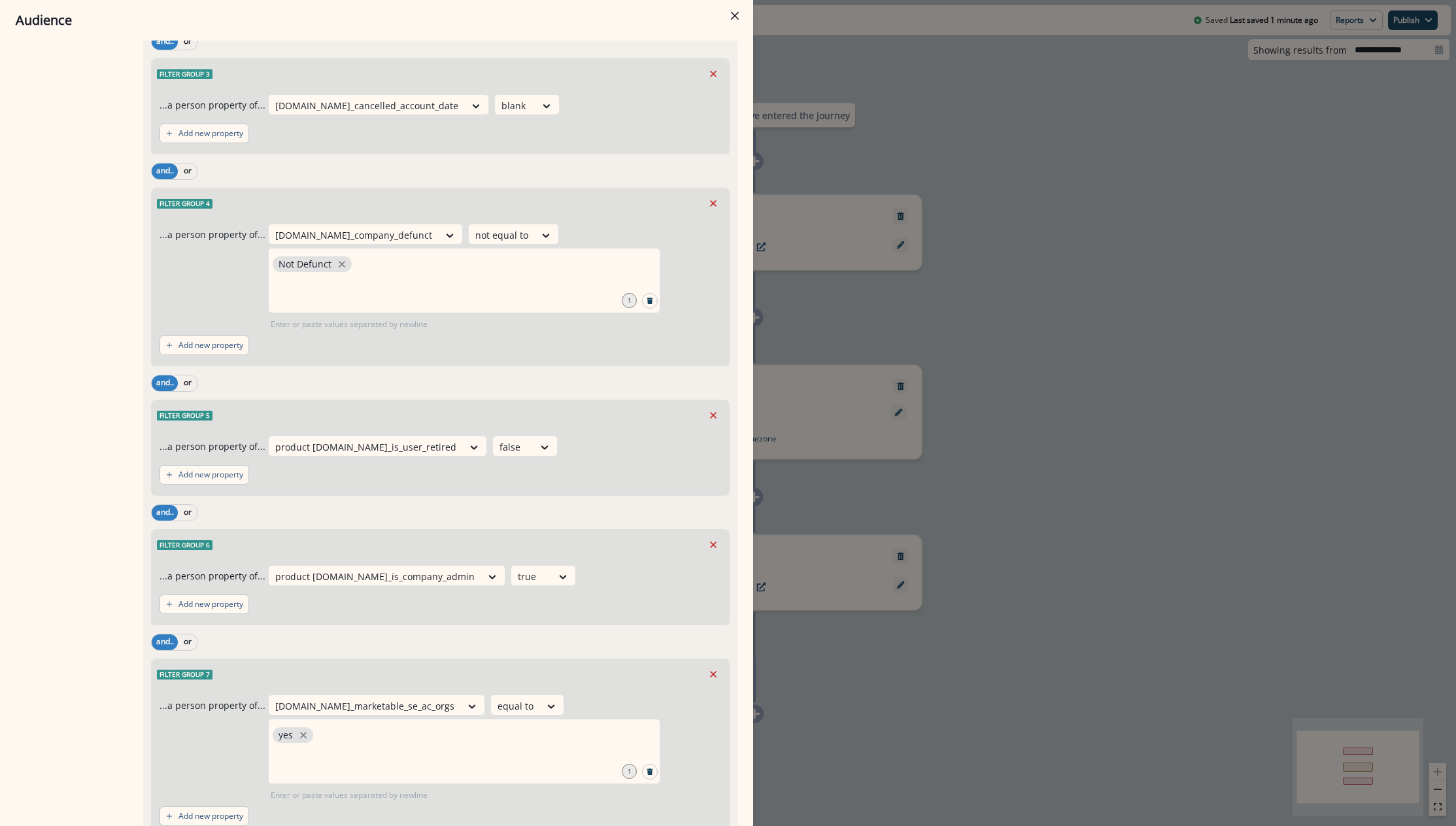
scroll to position [1942, 0]
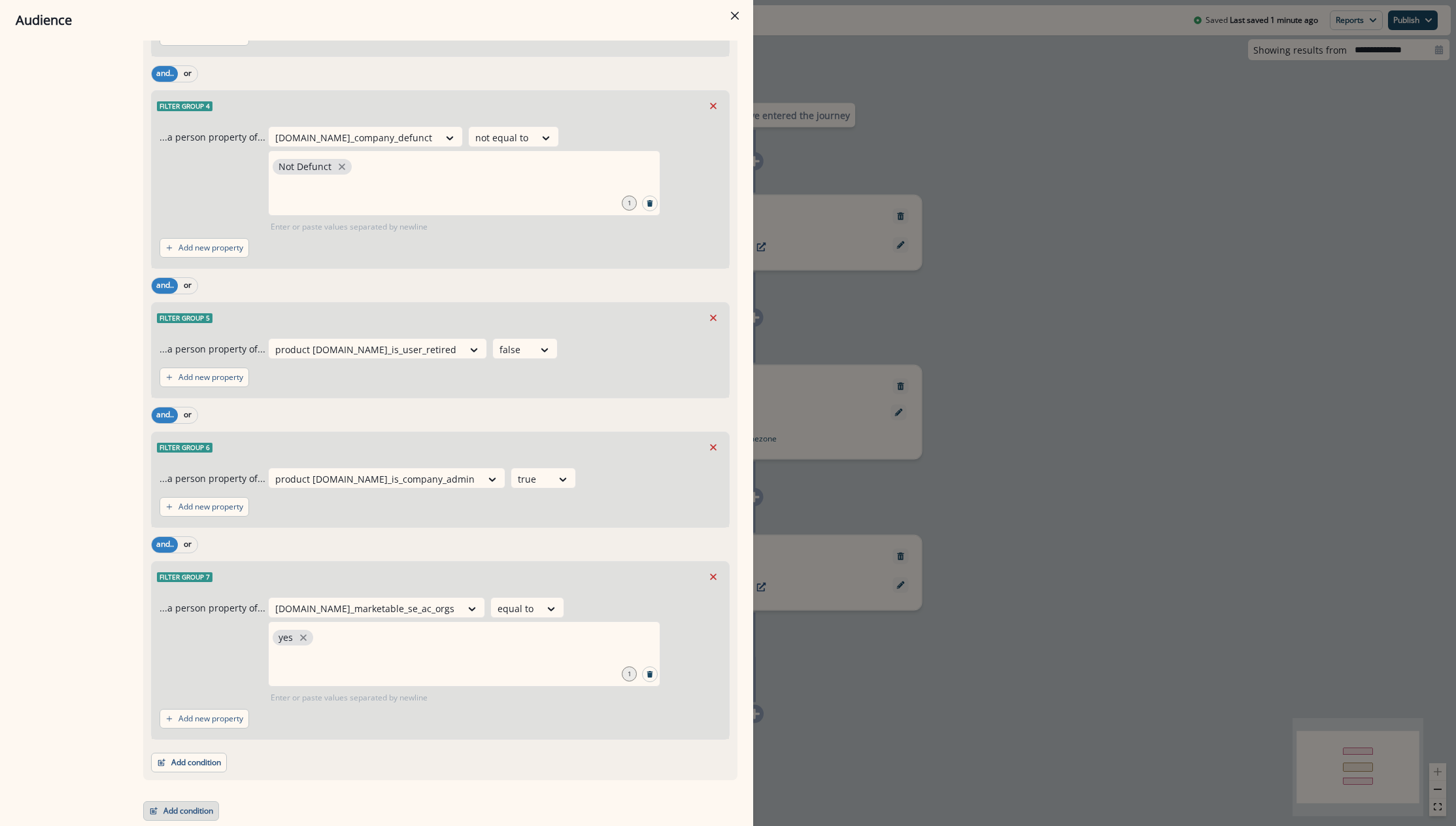
click at [193, 812] on button "Add condition" at bounding box center [181, 811] width 76 height 20
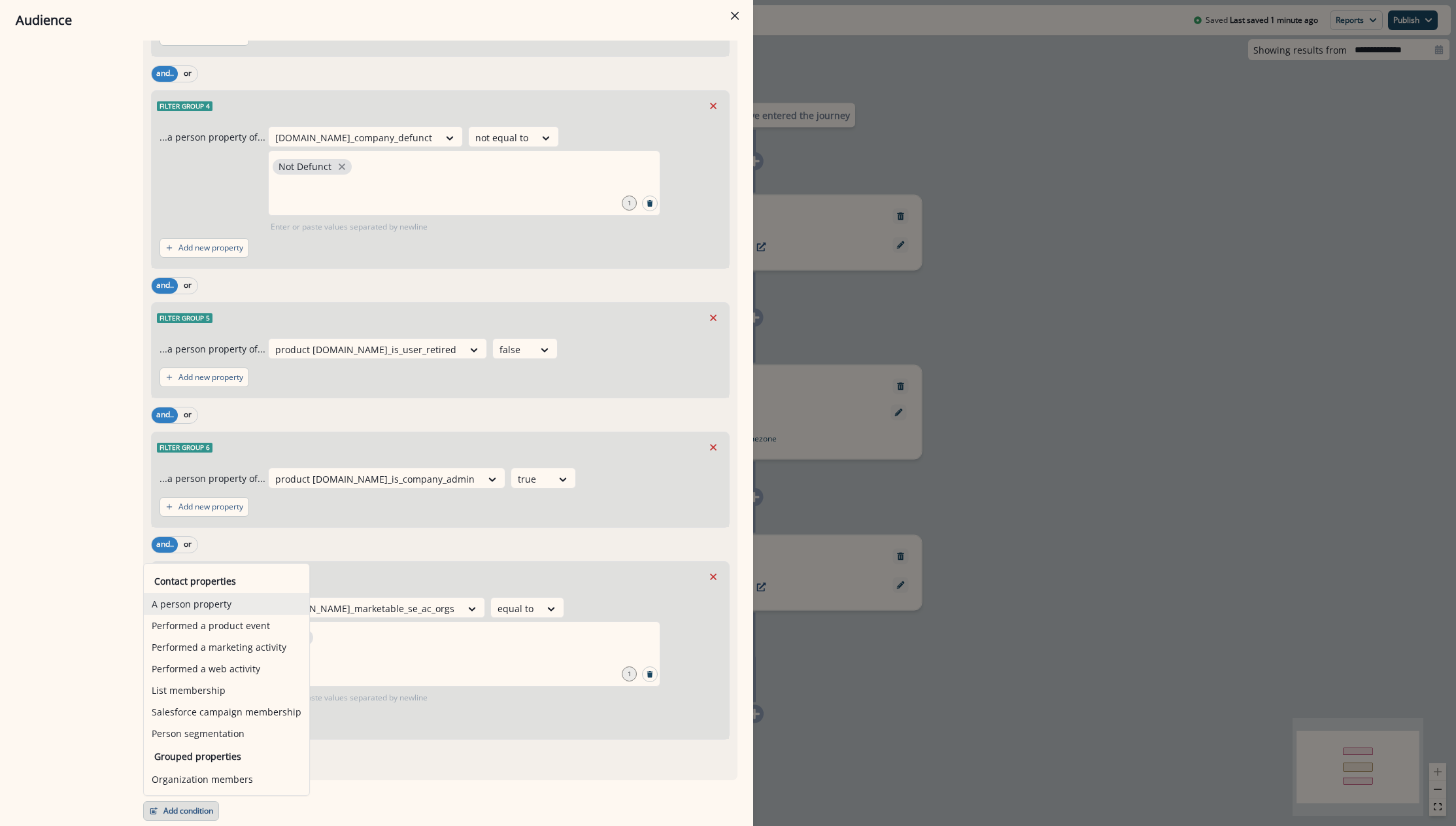
click at [207, 606] on button "A person property" at bounding box center [226, 604] width 165 height 21
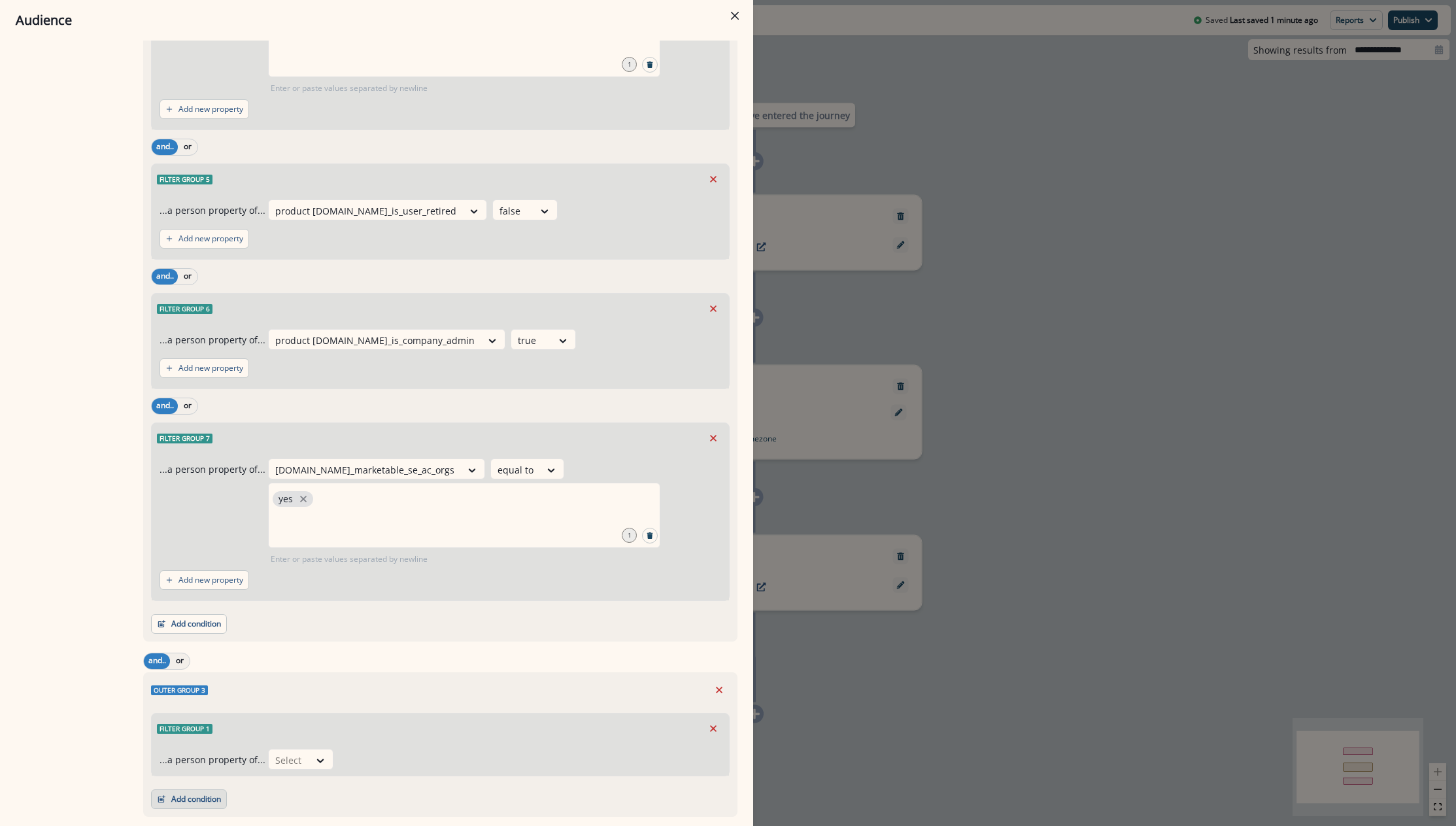
scroll to position [2118, 0]
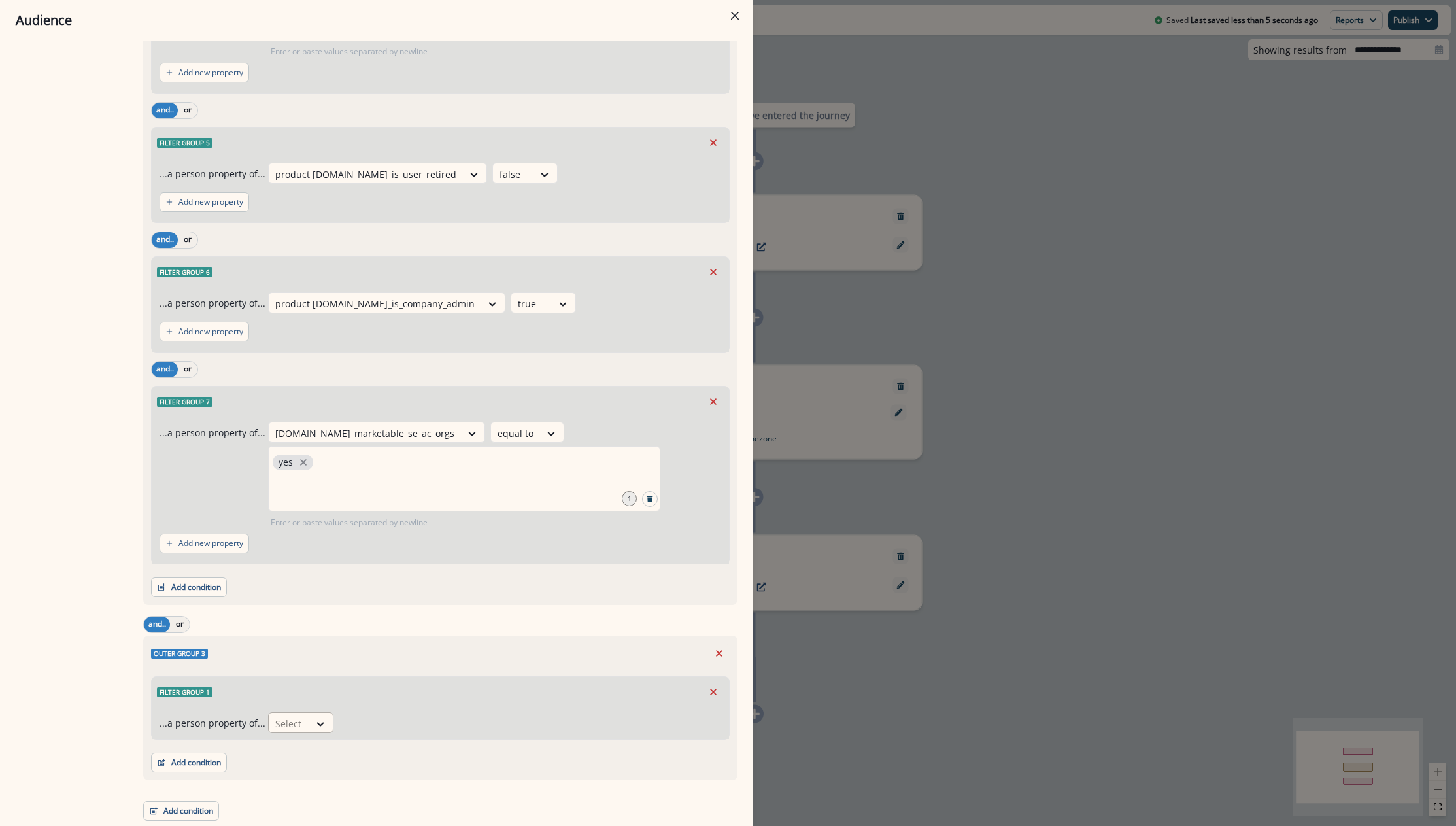
click at [295, 712] on div "Select" at bounding box center [301, 722] width 65 height 21
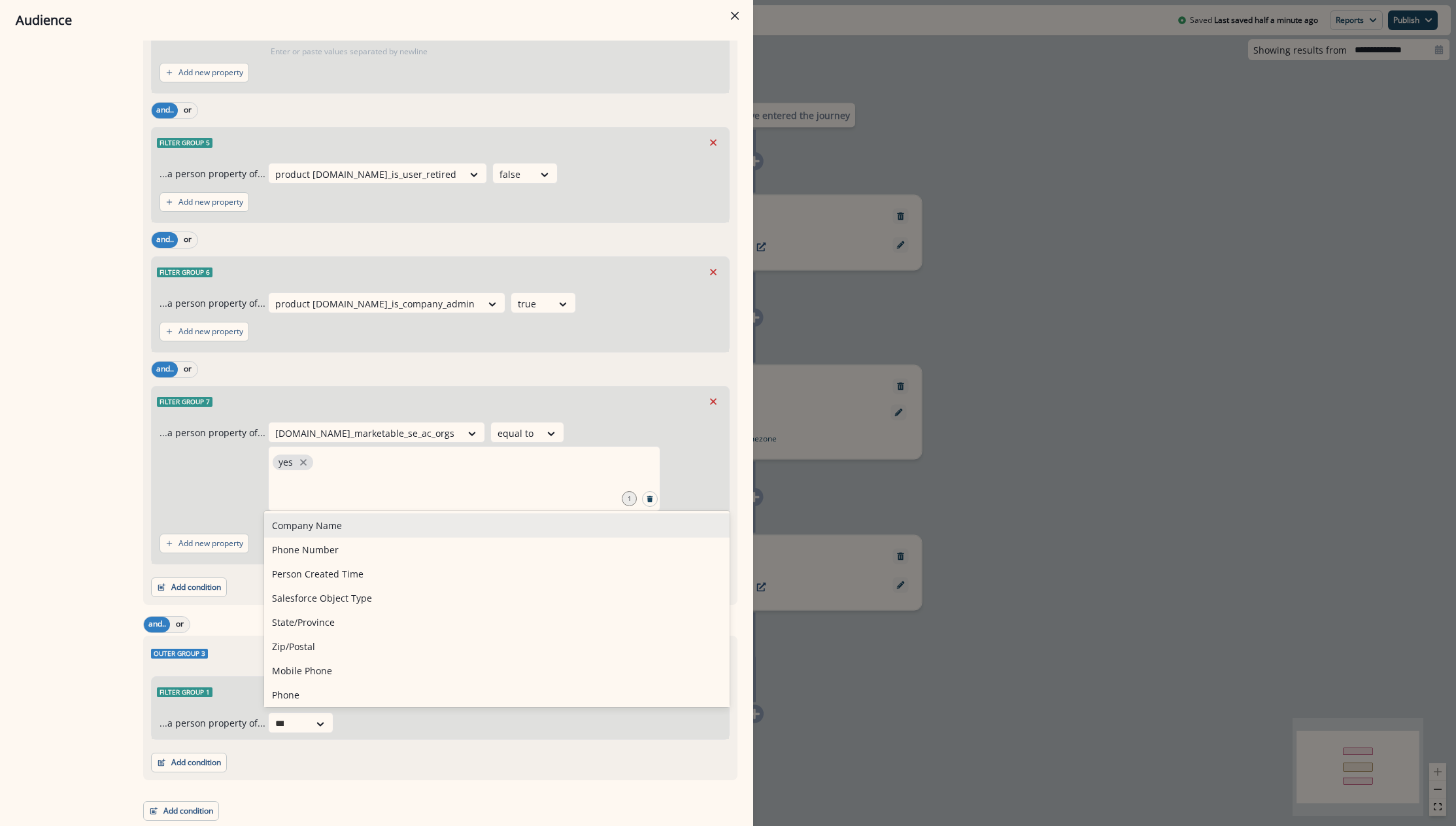
type input "****"
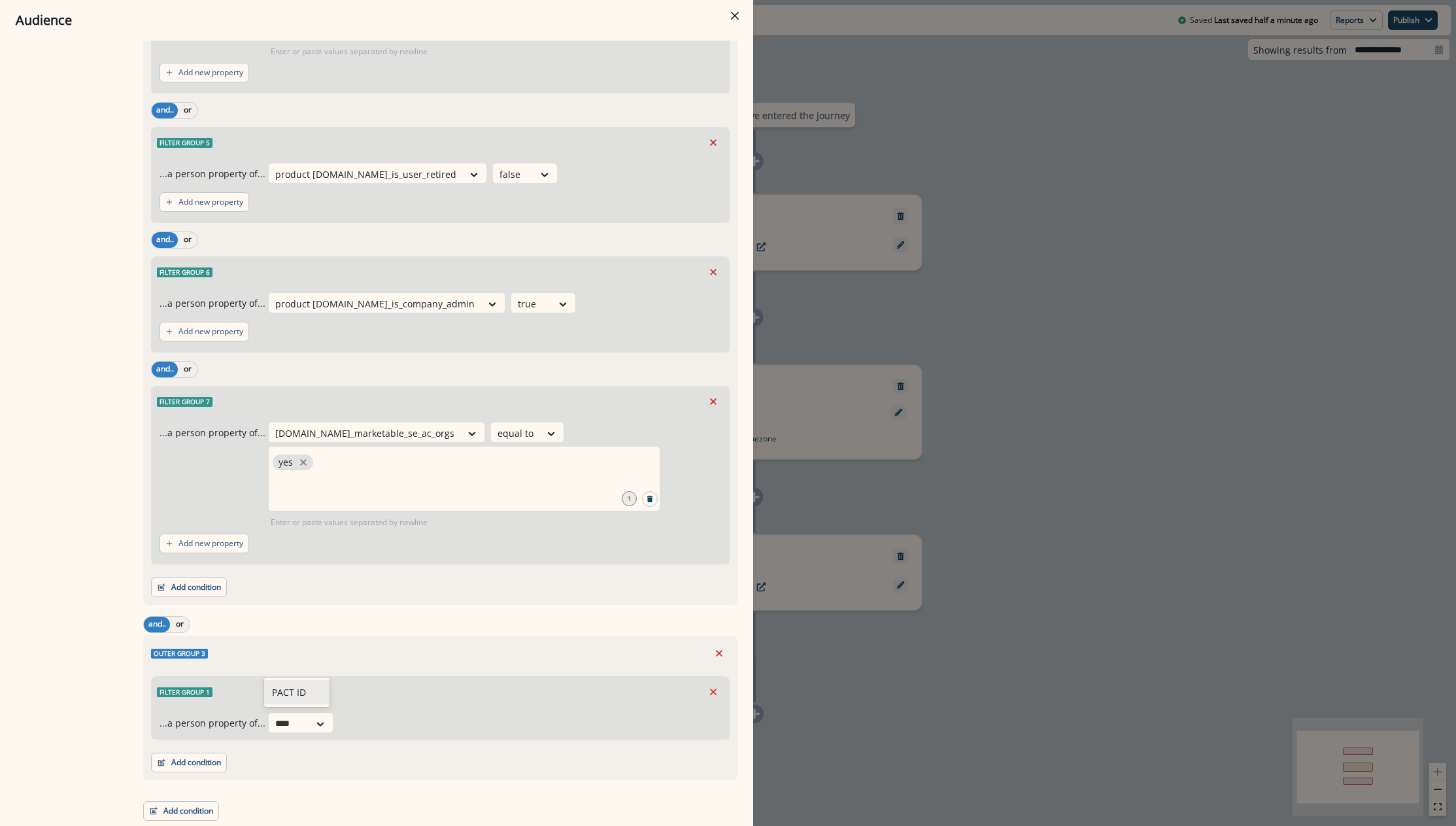
click at [309, 690] on div "PACT ID" at bounding box center [297, 692] width 65 height 24
click at [401, 726] on div at bounding box center [397, 724] width 22 height 13
click at [368, 555] on div "not blank" at bounding box center [393, 550] width 103 height 24
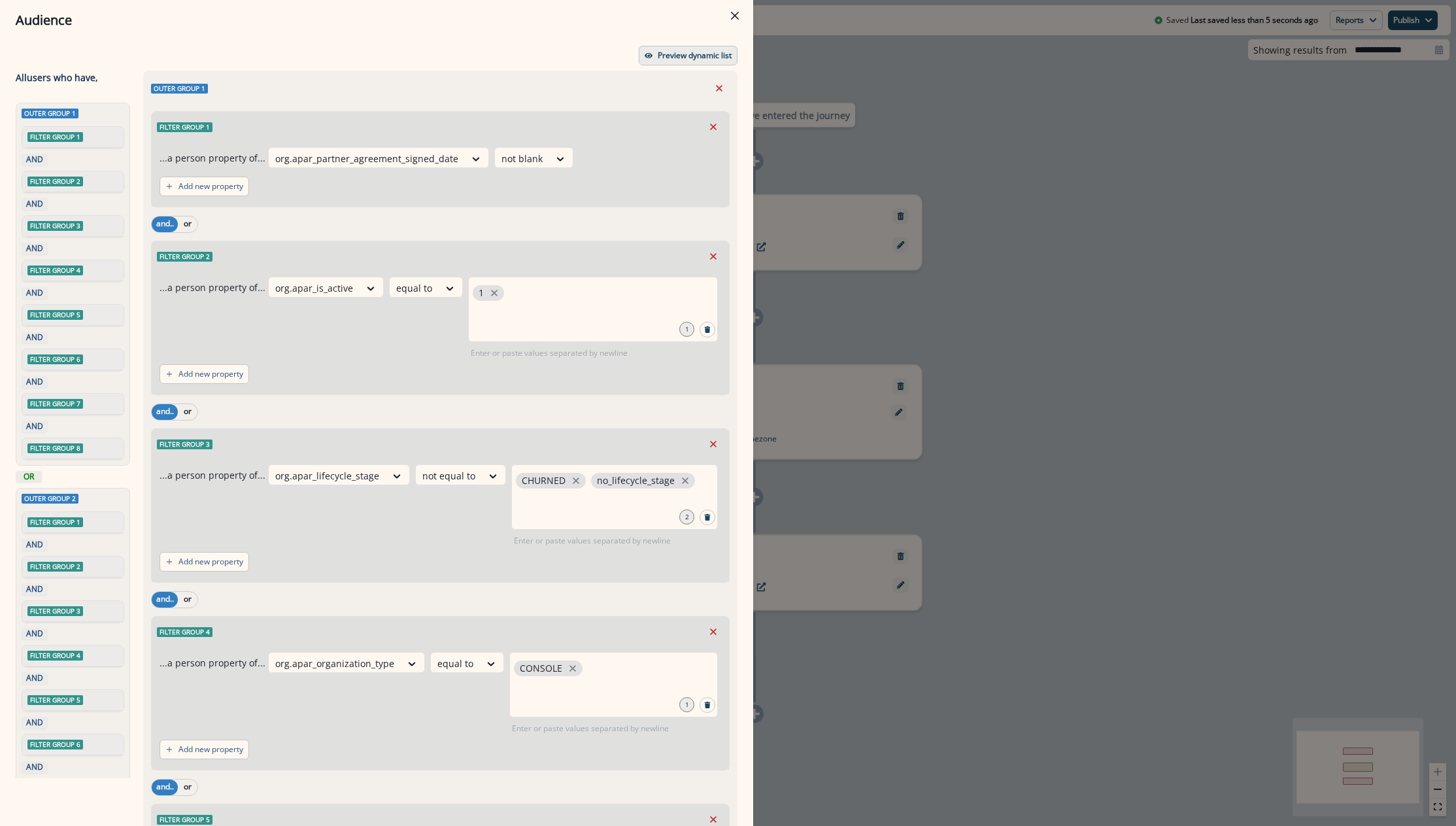
click at [659, 55] on p "Preview dynamic list" at bounding box center [694, 55] width 74 height 9
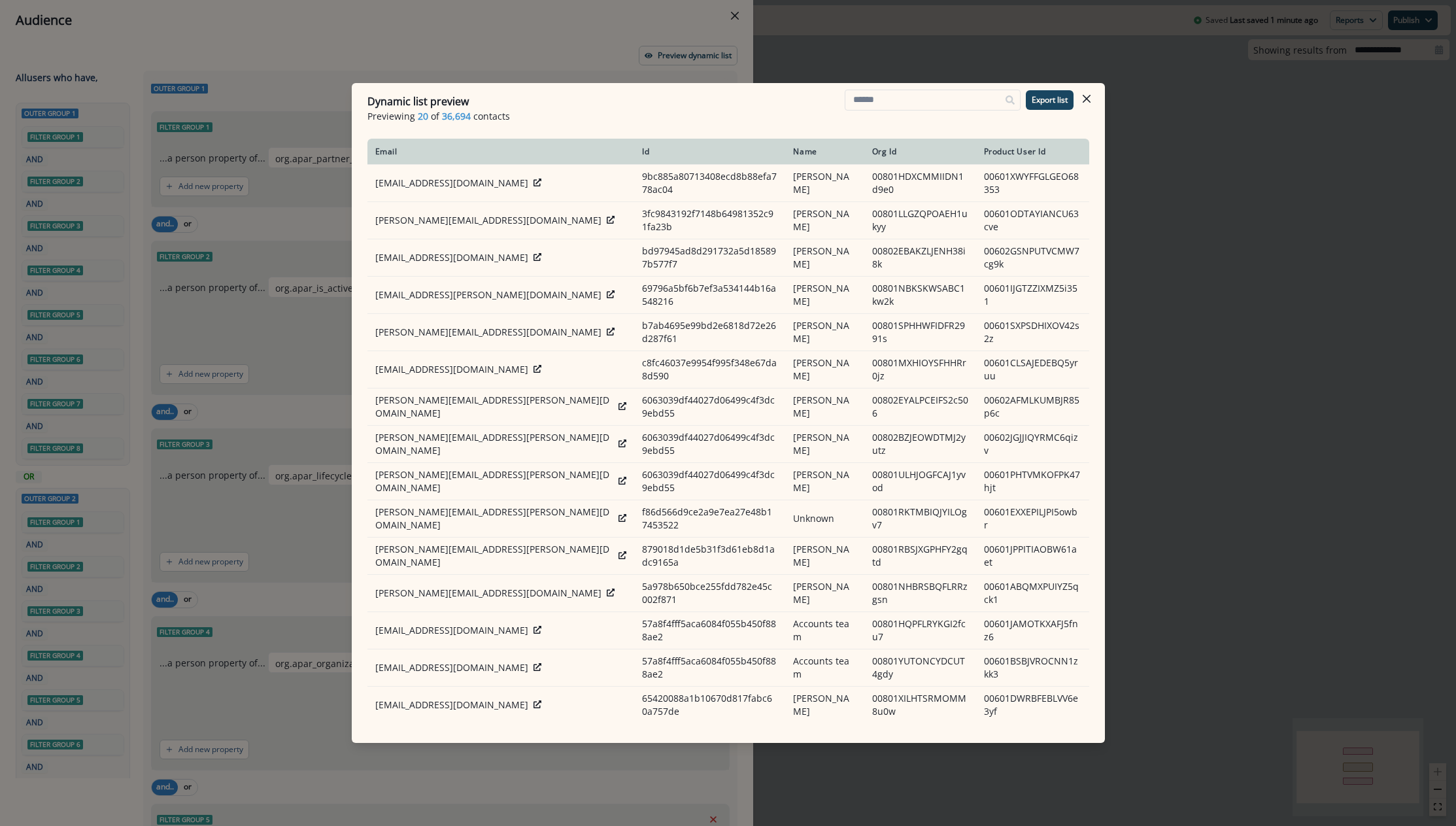
click at [1160, 168] on div "Dynamic list preview Previewing 20 of 36,694 contacts Export list Email Id Name…" at bounding box center [728, 413] width 1456 height 826
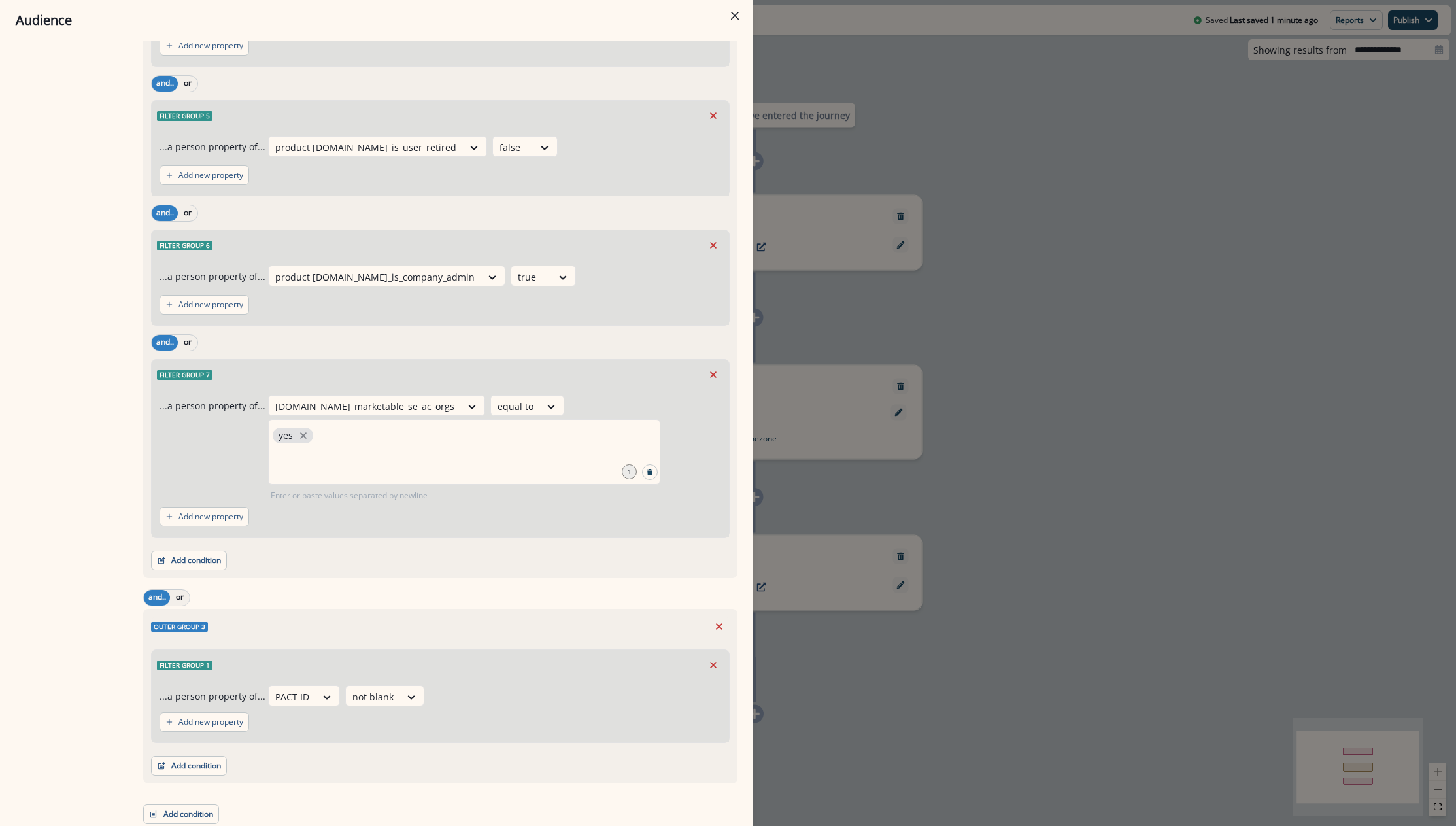
scroll to position [2148, 0]
click at [713, 624] on icon "Remove" at bounding box center [719, 623] width 12 height 12
click at [706, 499] on div "org.se_marketable_se_ac_orgs equal to yes 1 Enter or paste values separated by …" at bounding box center [495, 445] width 453 height 107
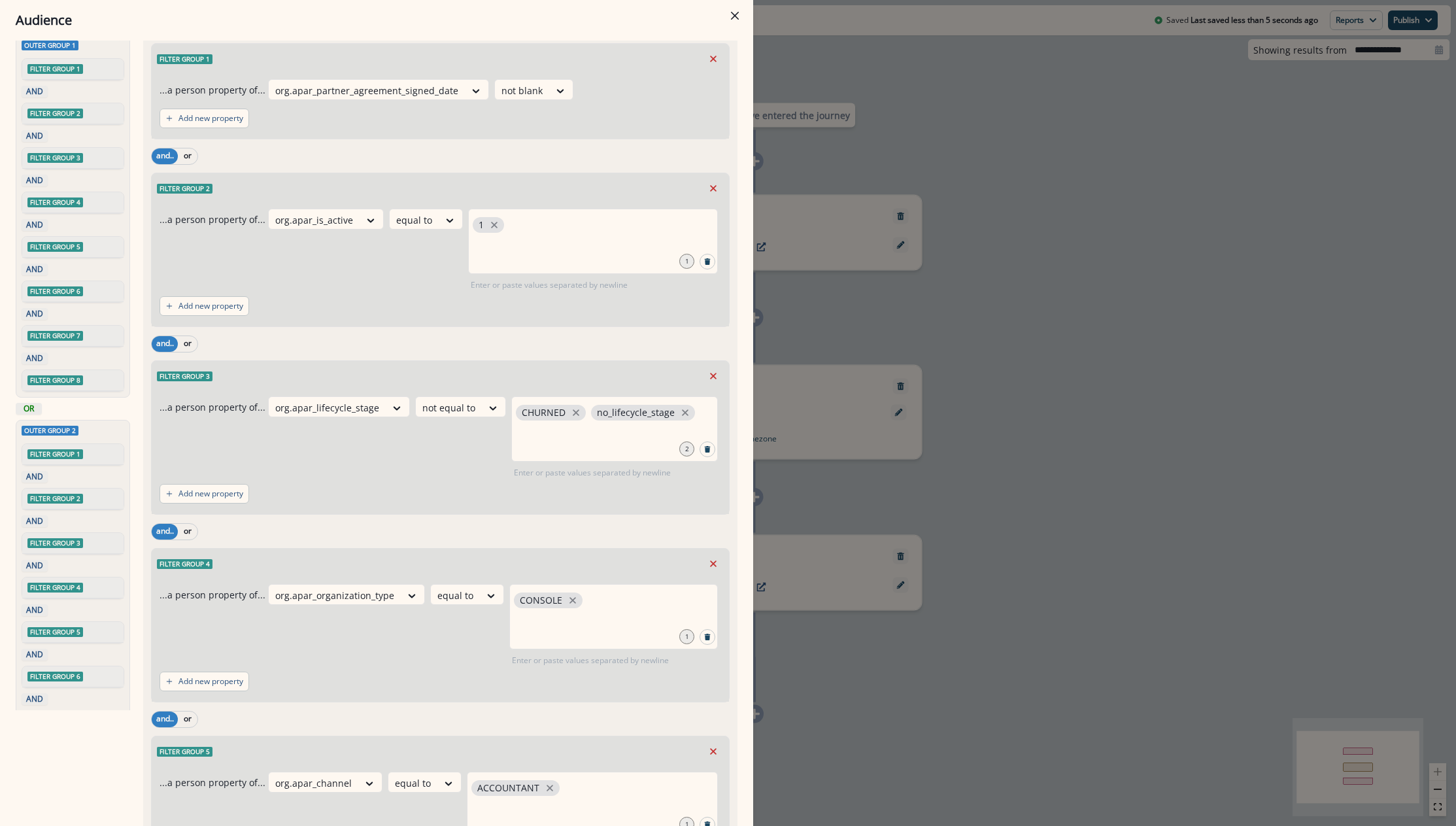
scroll to position [0, 0]
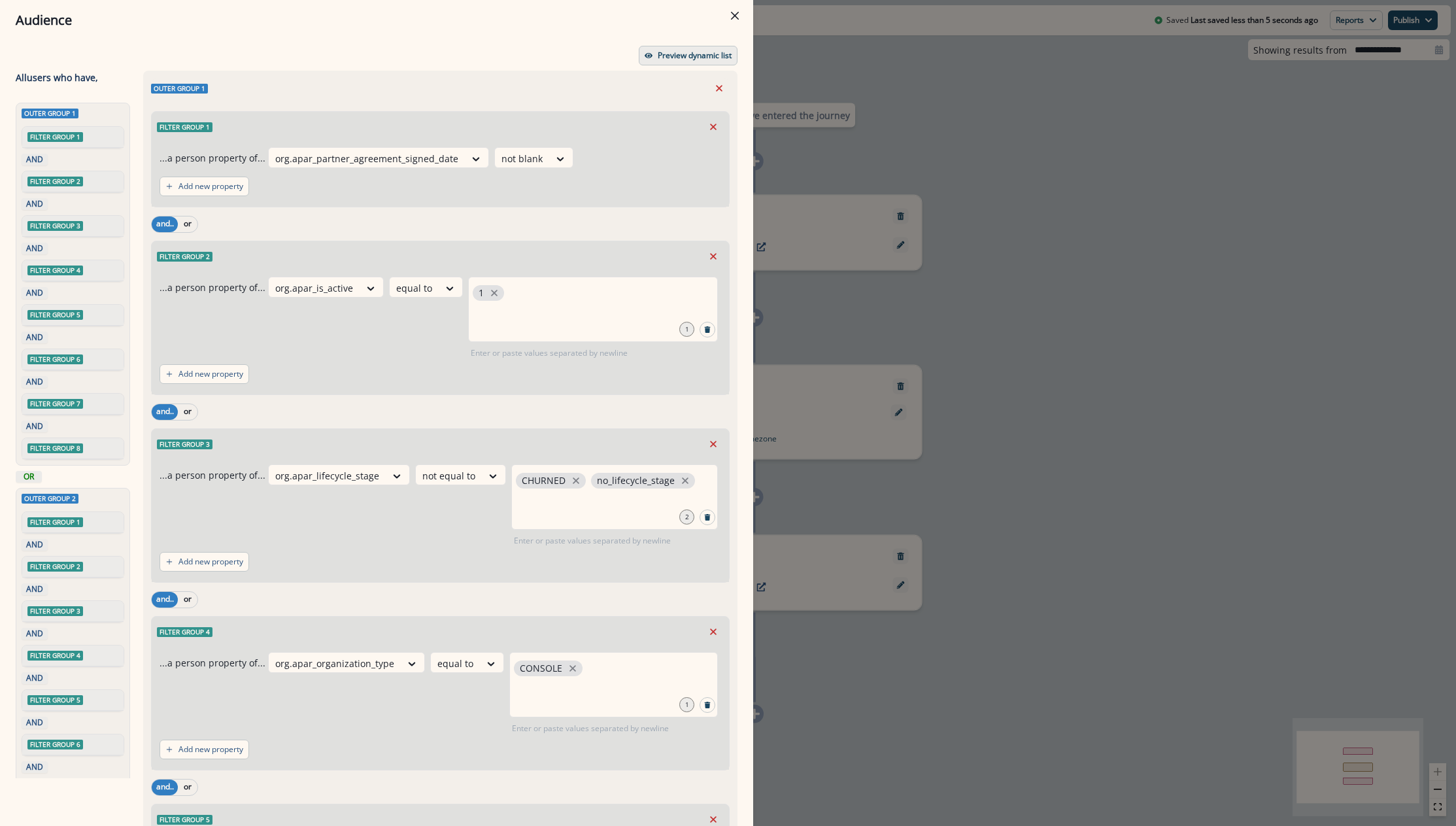
click at [687, 51] on p "Preview dynamic list" at bounding box center [694, 55] width 74 height 9
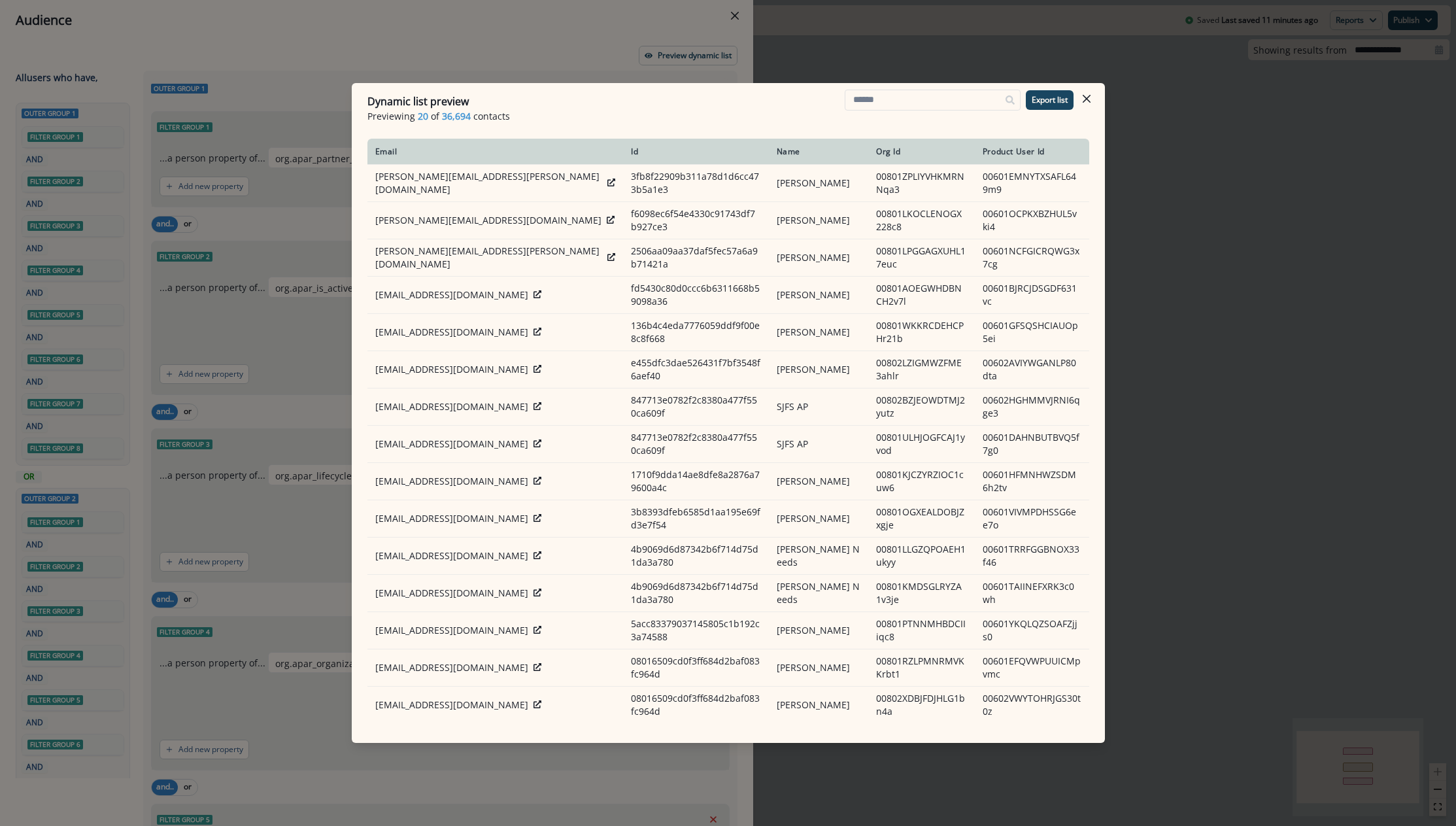
drag, startPoint x: 1179, startPoint y: 378, endPoint x: 929, endPoint y: 303, distance: 261.0
click at [1180, 378] on div "Dynamic list preview Previewing 20 of 36,694 contacts Export list Email Id Name…" at bounding box center [728, 413] width 1456 height 826
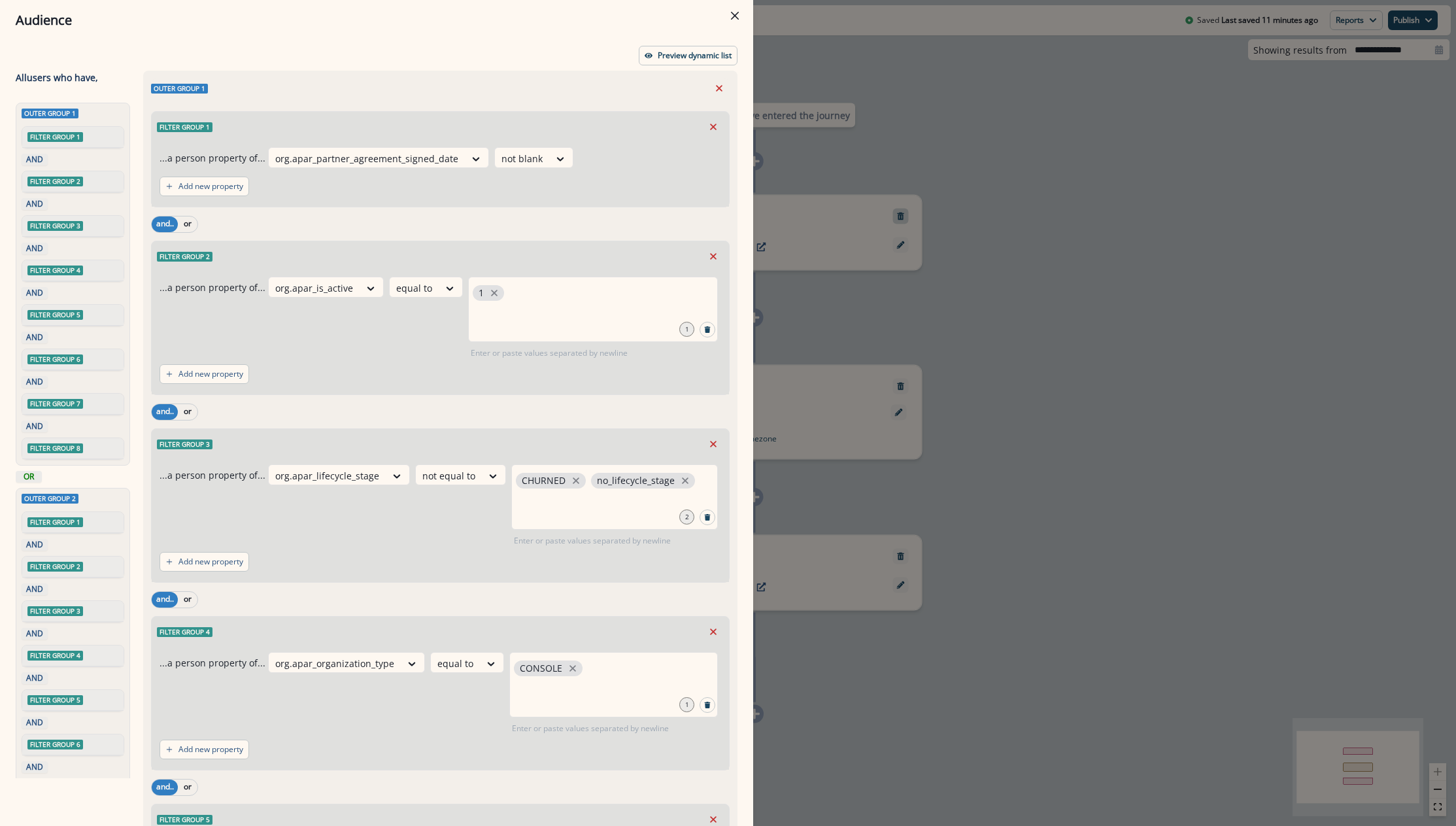
drag, startPoint x: 917, startPoint y: 206, endPoint x: 904, endPoint y: 208, distance: 13.2
click at [917, 206] on div "Audience Preview dynamic list All user s who have, Outer group 1 Filter group 1…" at bounding box center [728, 413] width 1456 height 826
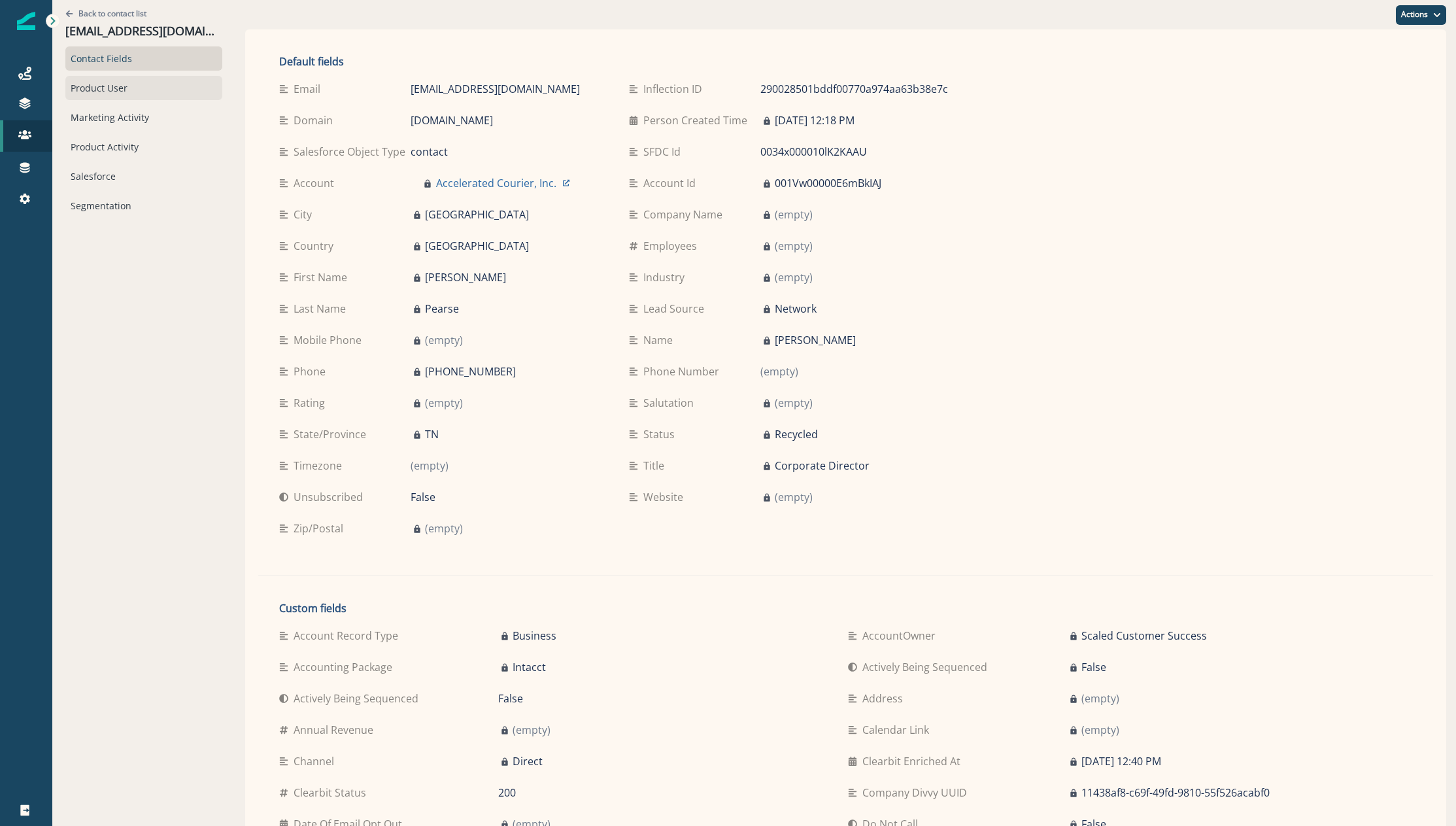
click at [133, 82] on div "Product User" at bounding box center [143, 88] width 157 height 24
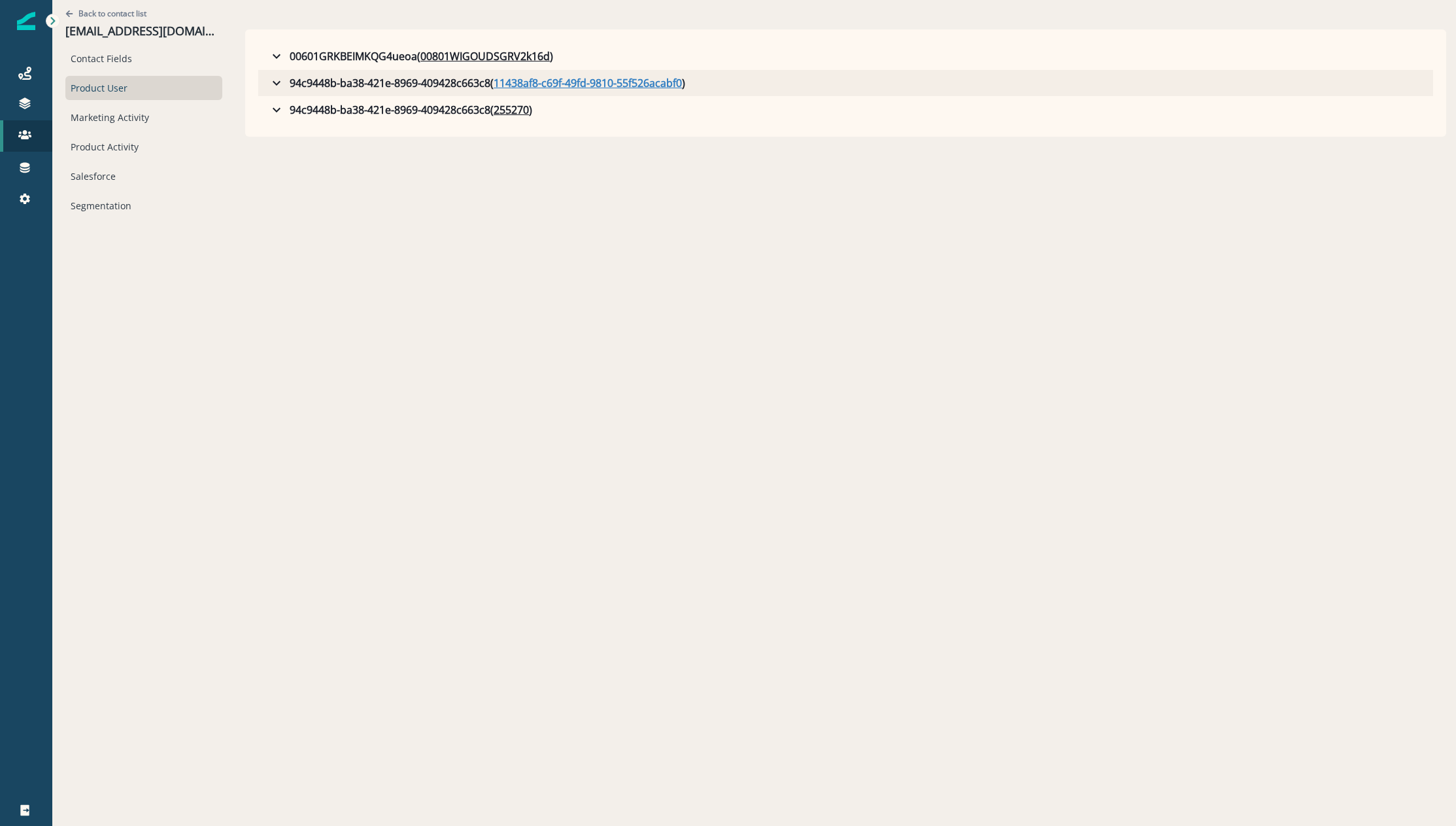
click at [533, 84] on u "11438af8-c69f-49fd-9810-55f526acabf0" at bounding box center [587, 83] width 188 height 16
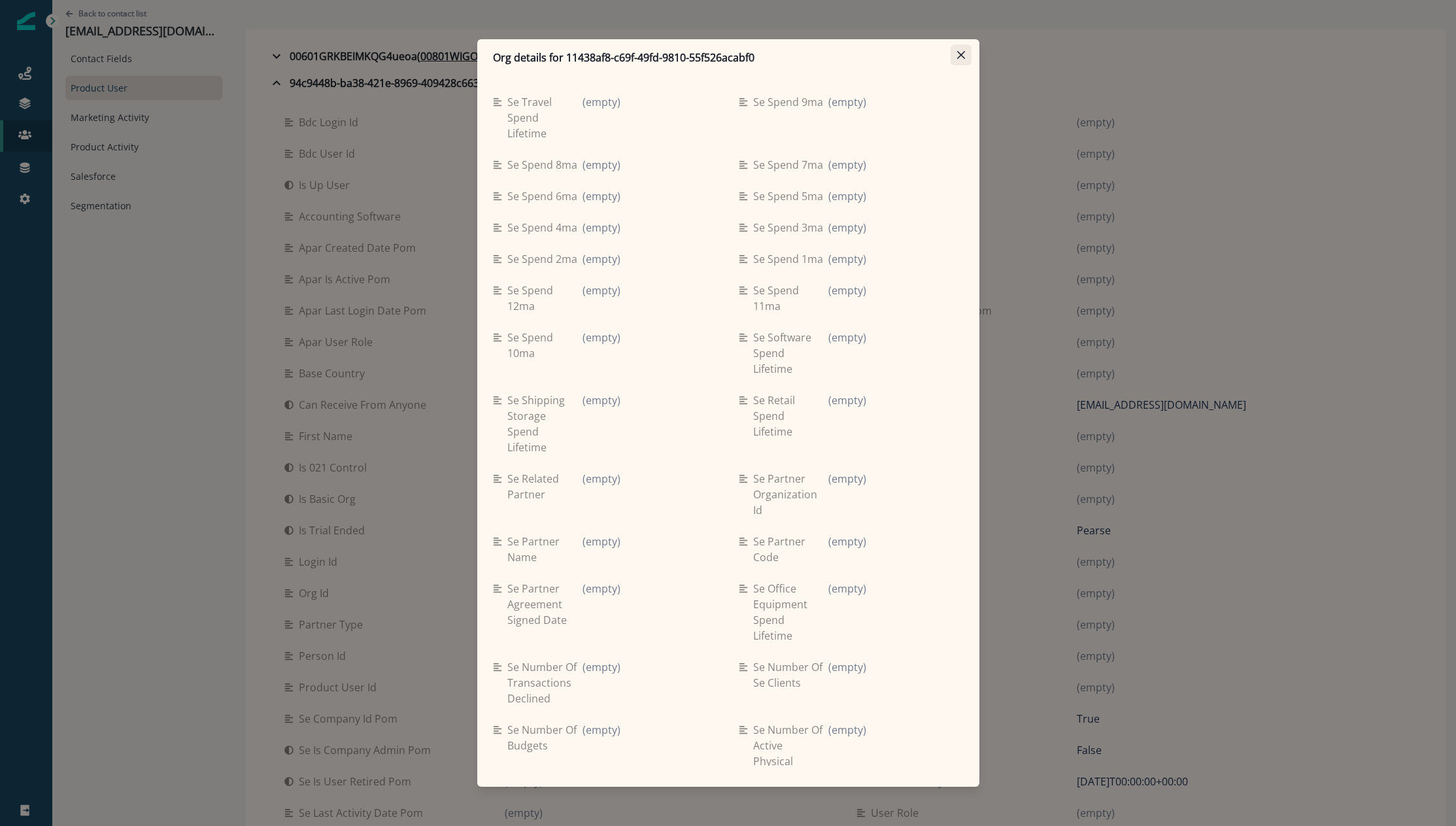
click at [969, 47] on button "Close" at bounding box center [960, 55] width 21 height 21
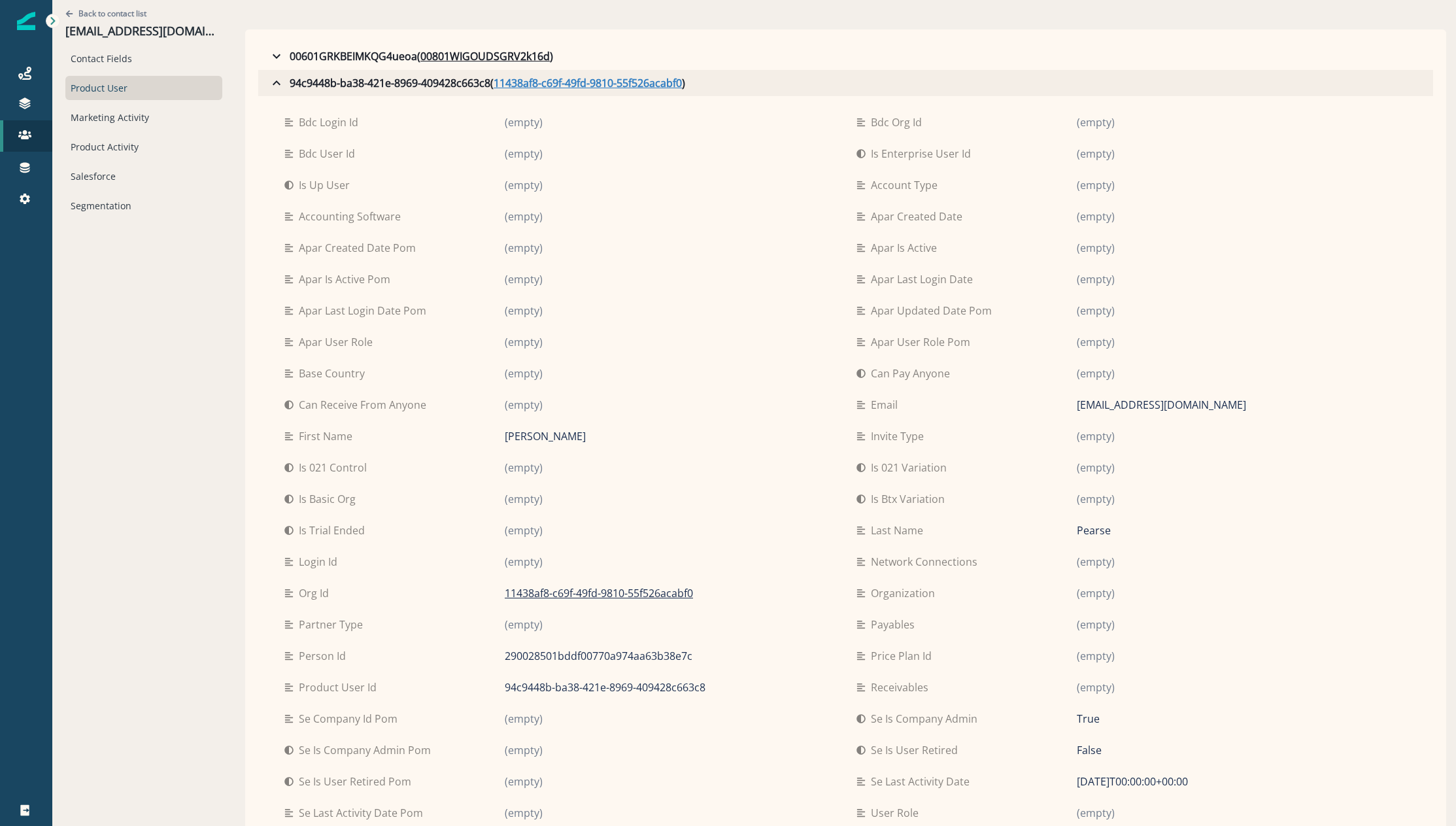
click at [615, 81] on u "11438af8-c69f-49fd-9810-55f526acabf0" at bounding box center [587, 83] width 188 height 16
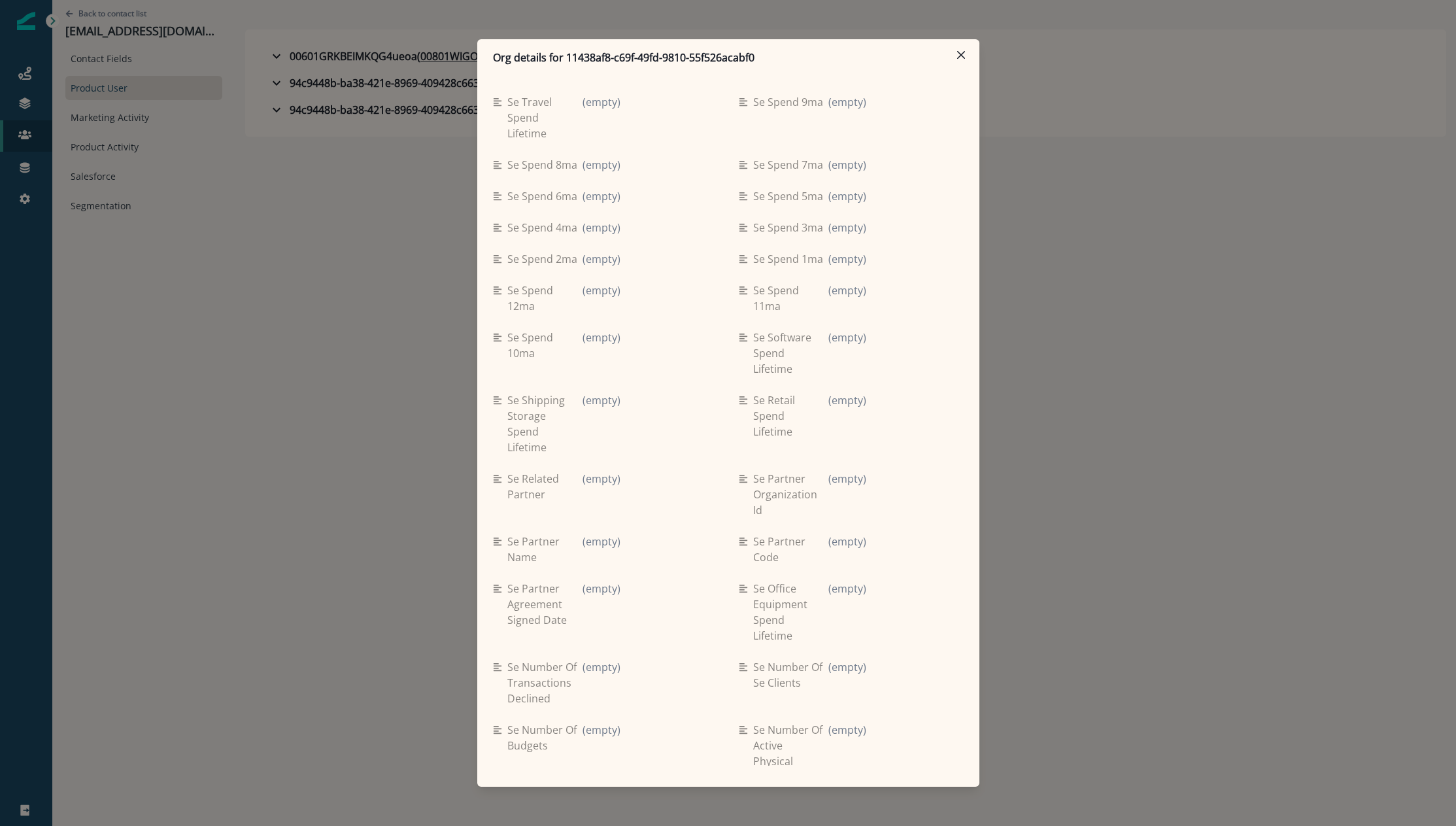
scroll to position [2193, 0]
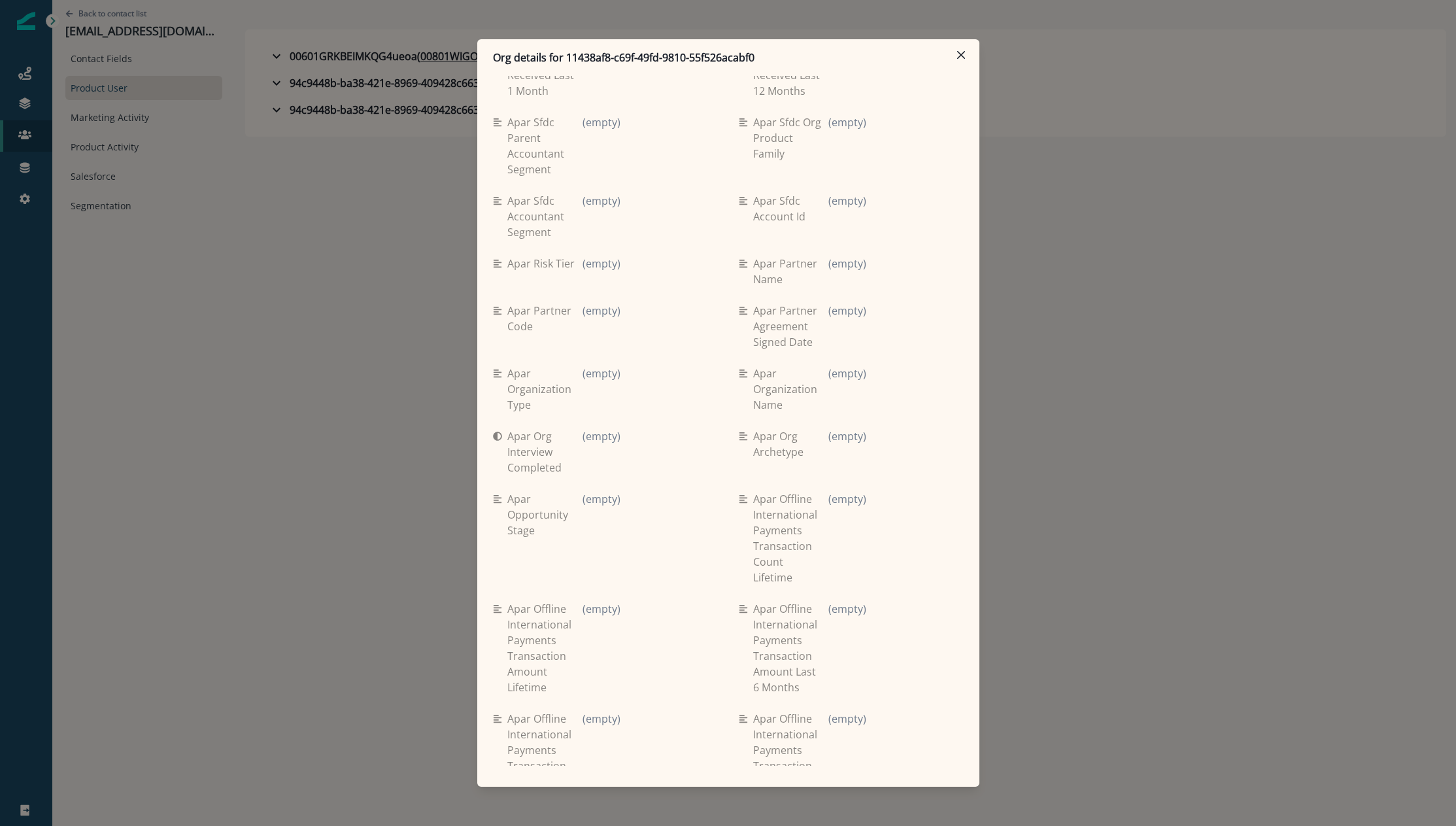
click at [1071, 347] on div "Org details for 11438af8-c69f-49fd-9810-55f526acabf0 Se travel spend lifetime (…" at bounding box center [728, 413] width 1456 height 826
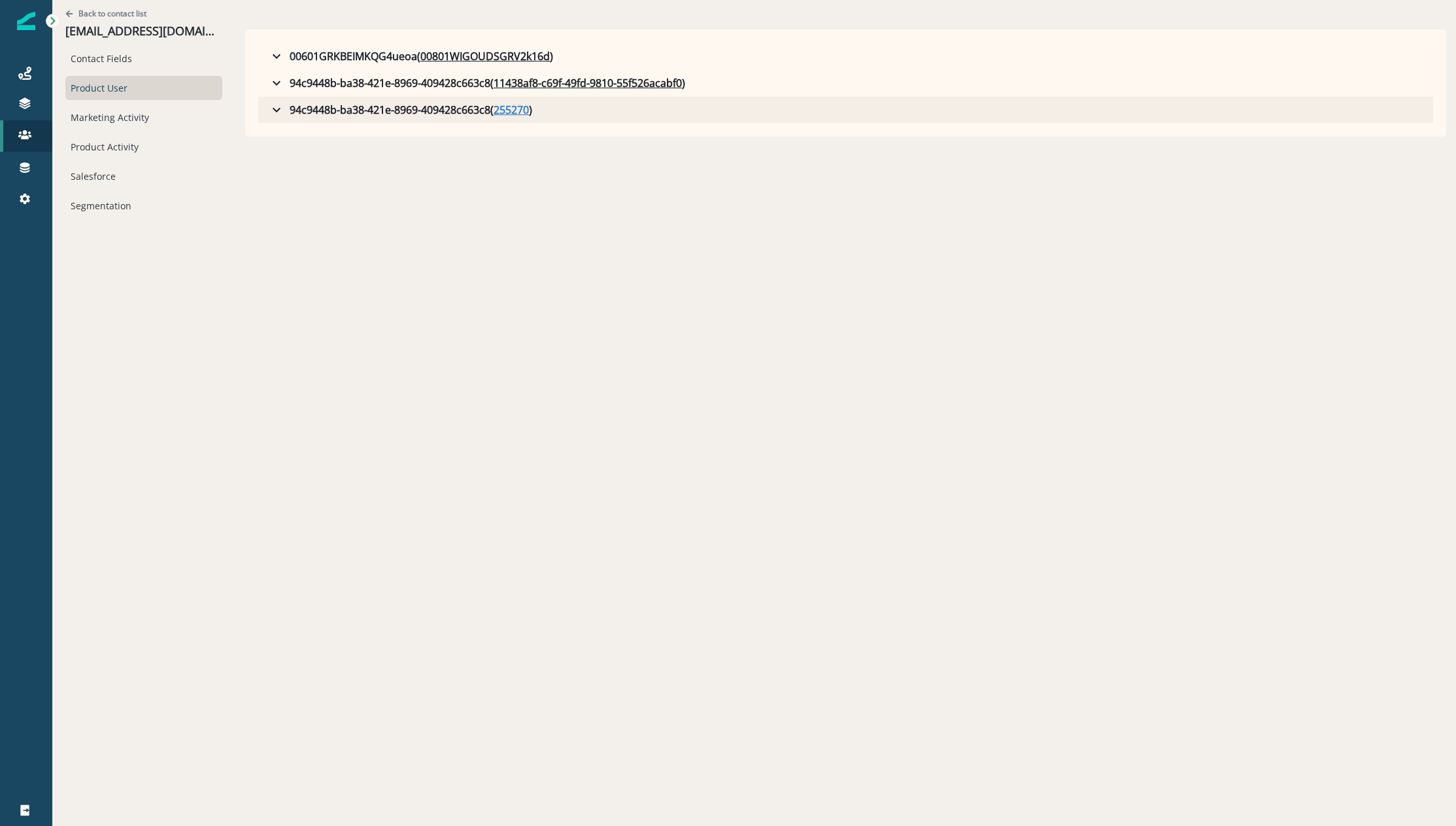
click at [513, 111] on u "255270" at bounding box center [511, 110] width 35 height 16
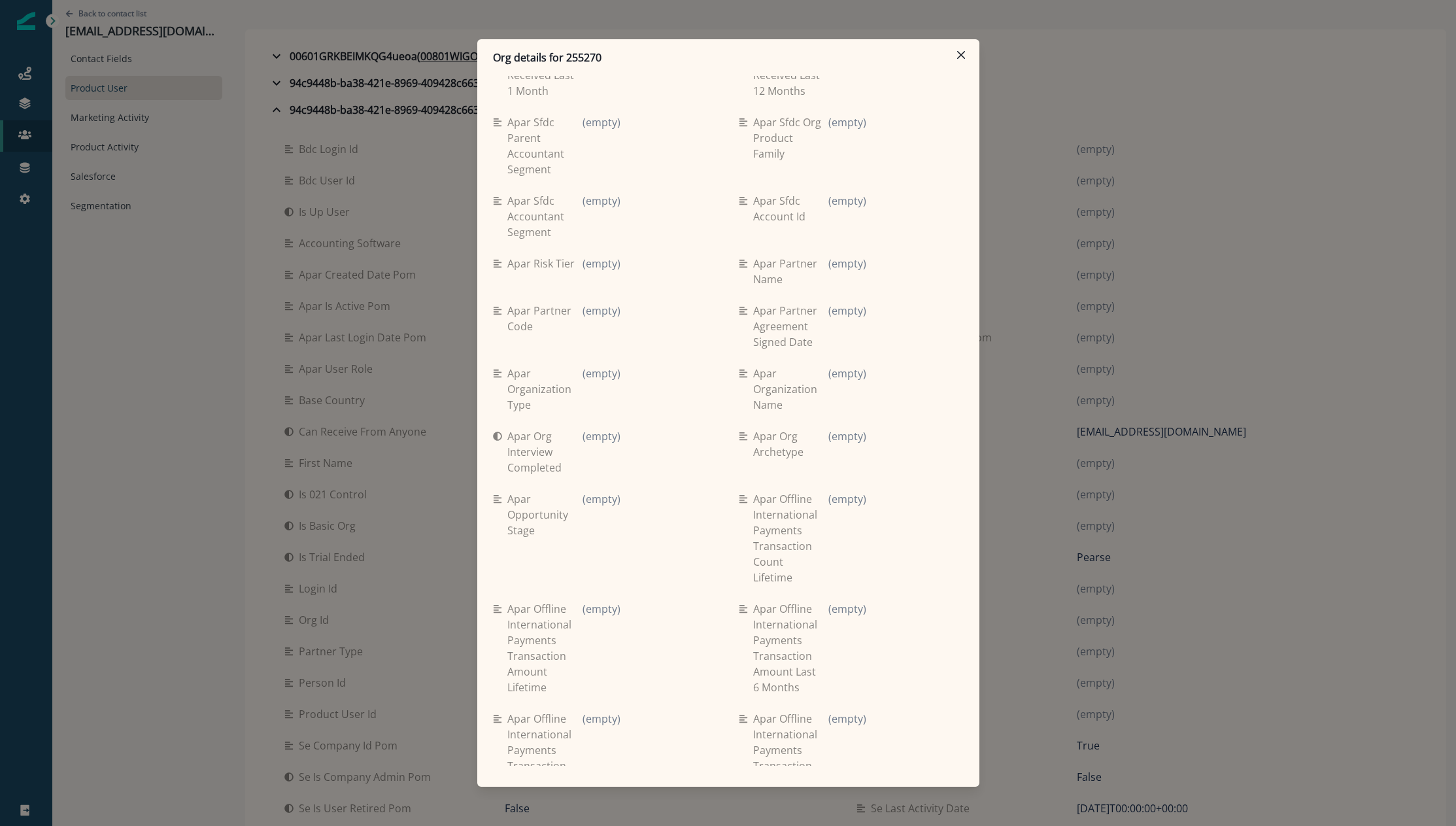
scroll to position [246, 0]
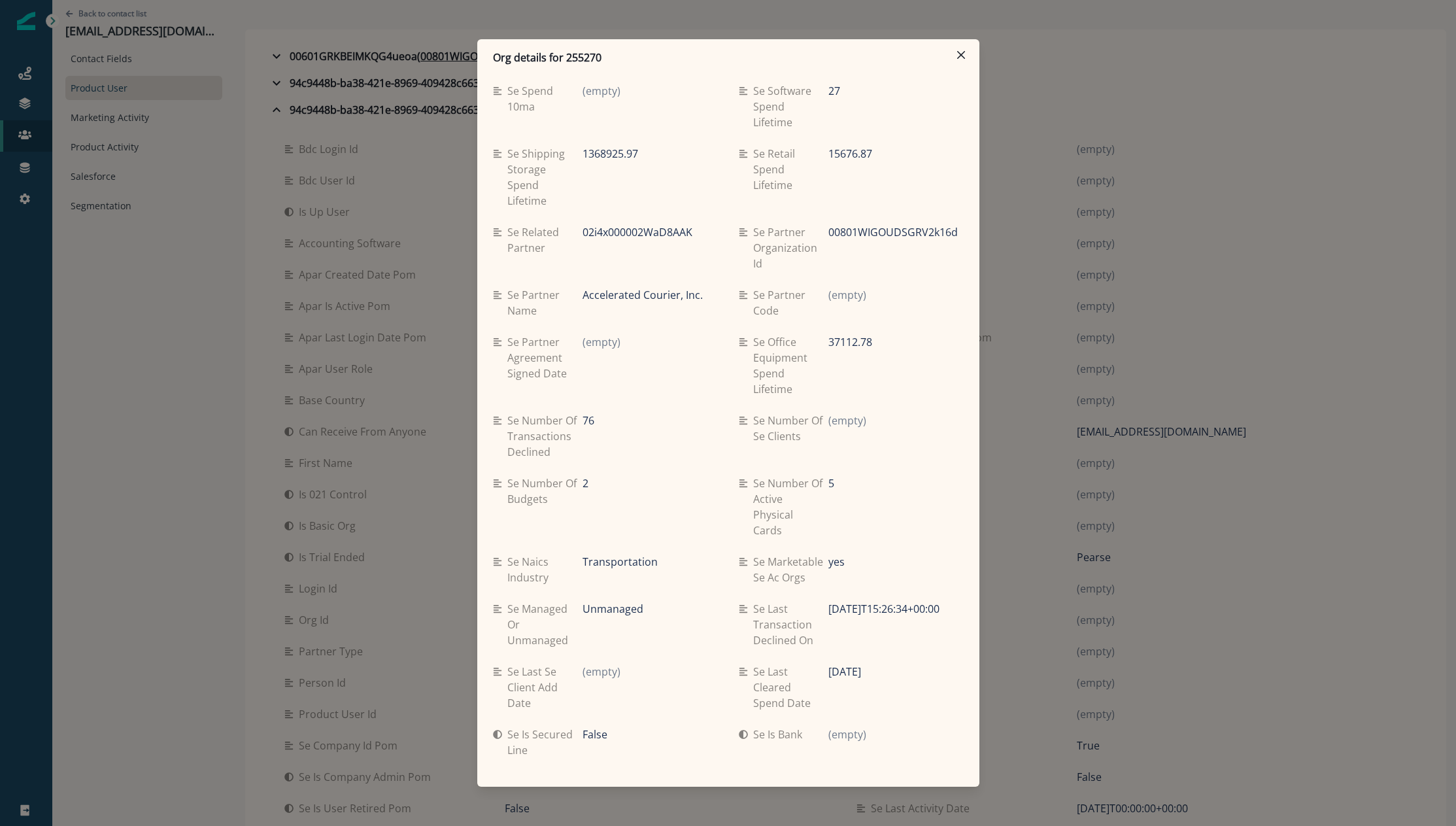
click at [60, 332] on div "Org details for 255270 Se travel spend lifetime 12956.66 Se spend 9ma (empty) S…" at bounding box center [728, 413] width 1456 height 826
